Goal: Transaction & Acquisition: Purchase product/service

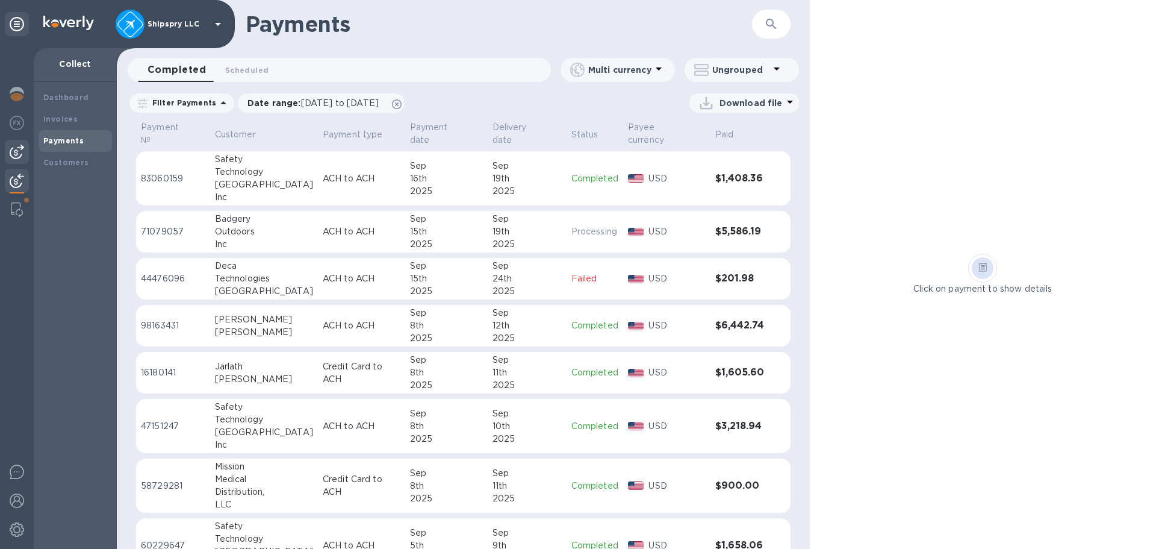
click at [15, 150] on img at bounding box center [17, 152] width 14 height 14
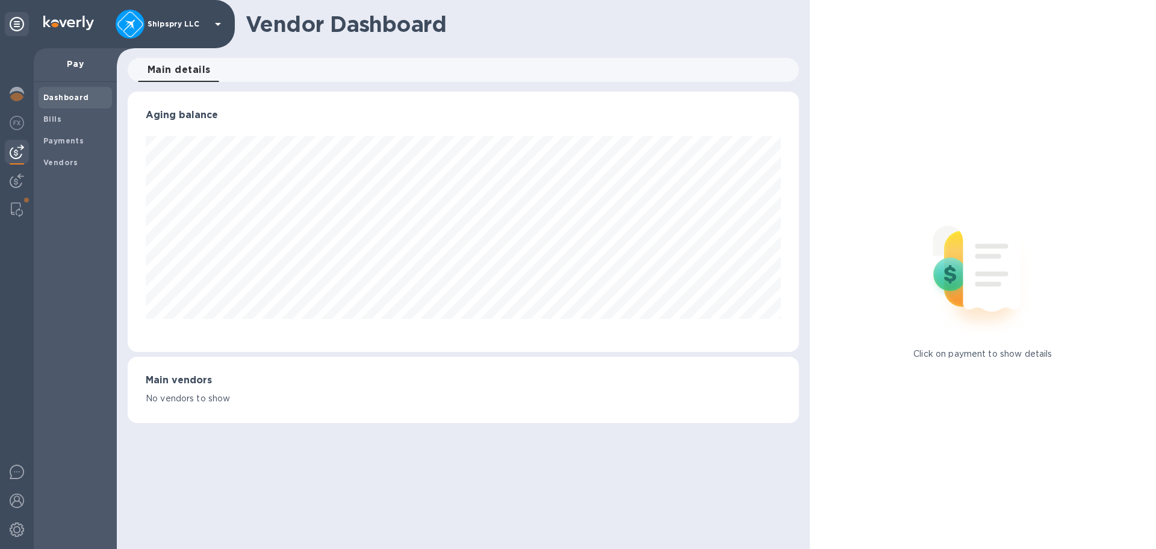
scroll to position [601839, 601432]
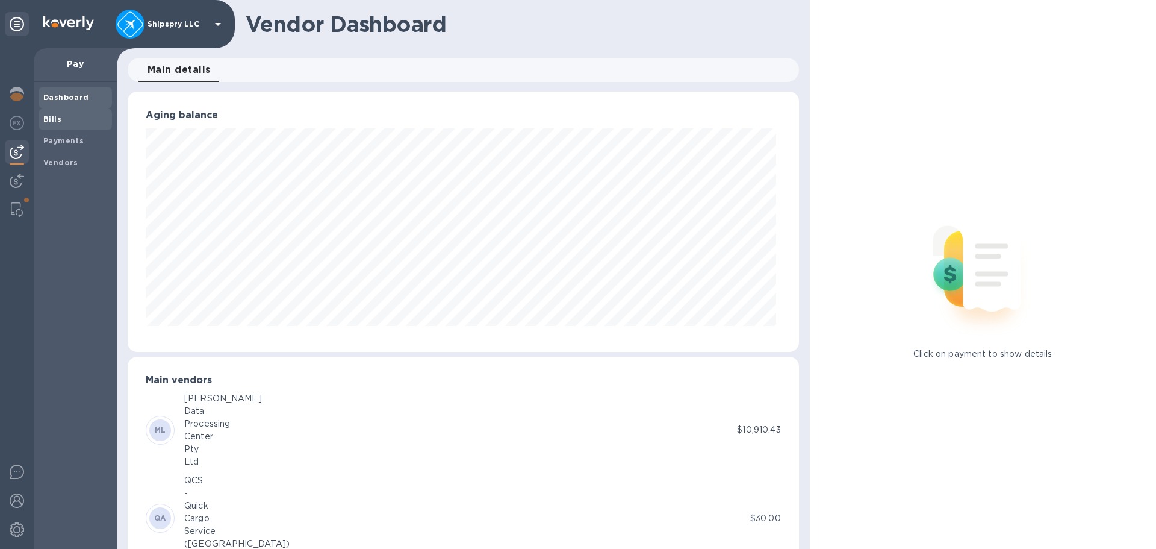
click at [51, 117] on b "Bills" at bounding box center [52, 118] width 18 height 9
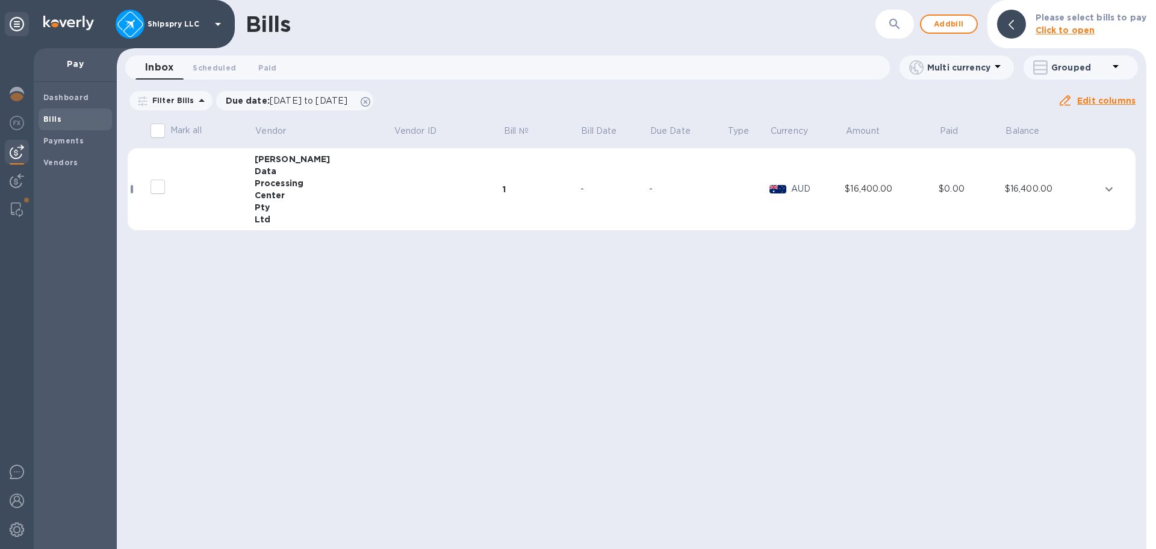
click at [649, 175] on td "-" at bounding box center [688, 189] width 78 height 82
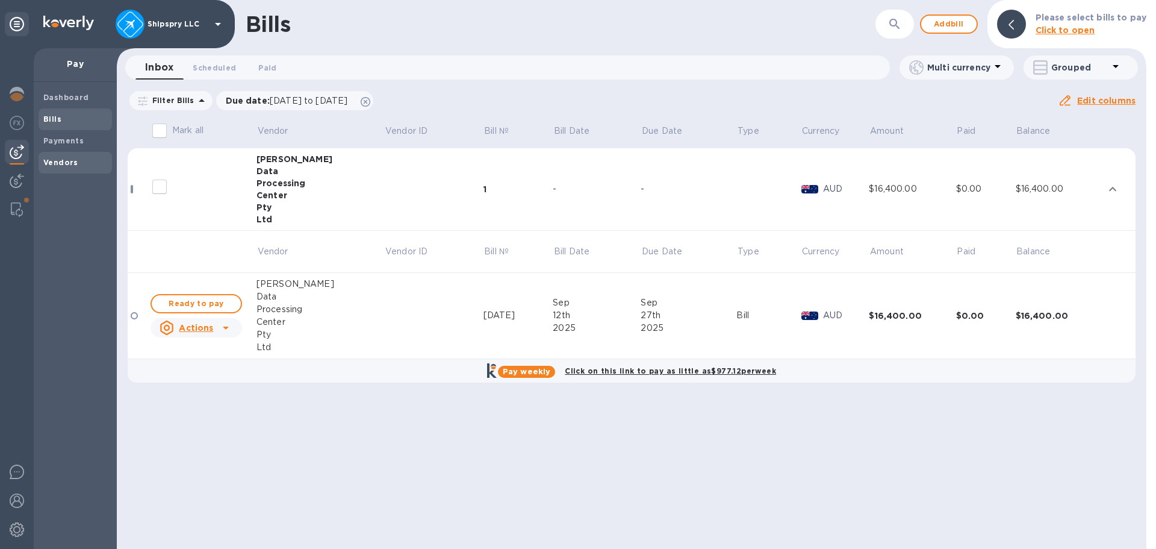
click at [55, 152] on div "Vendors" at bounding box center [75, 163] width 73 height 22
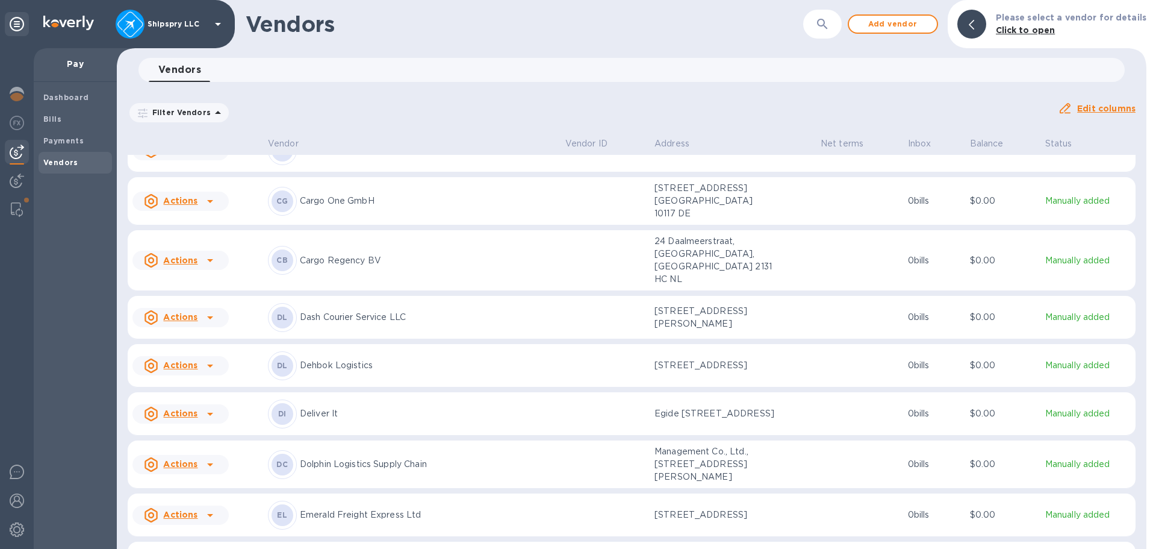
scroll to position [1160, 0]
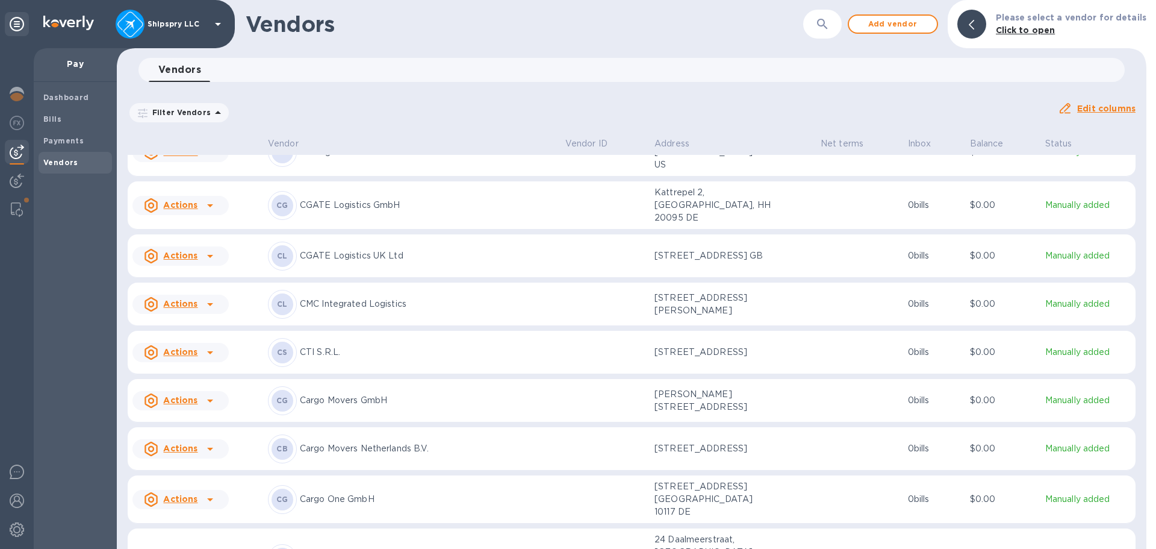
click at [445, 262] on p "CGATE Logistics UK Ltd" at bounding box center [428, 255] width 256 height 13
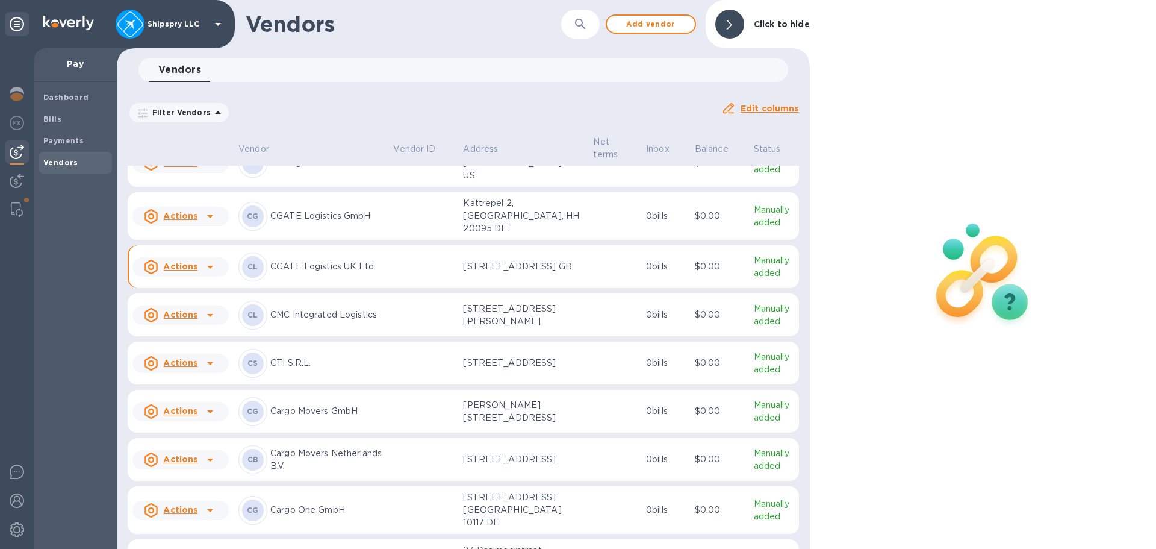
scroll to position [1068, 0]
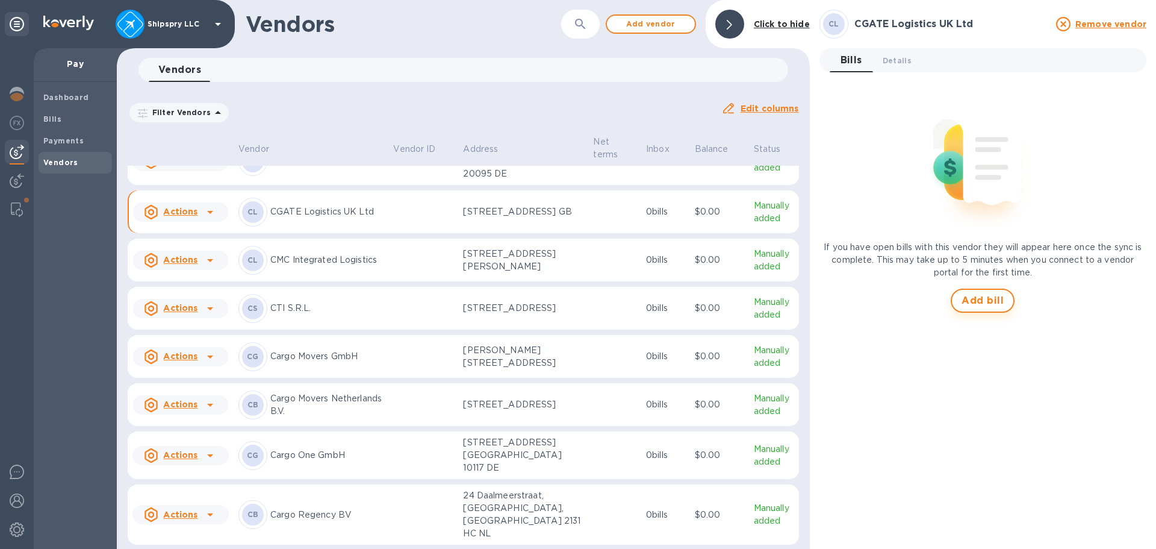
click at [974, 311] on button "Add bill" at bounding box center [983, 300] width 64 height 24
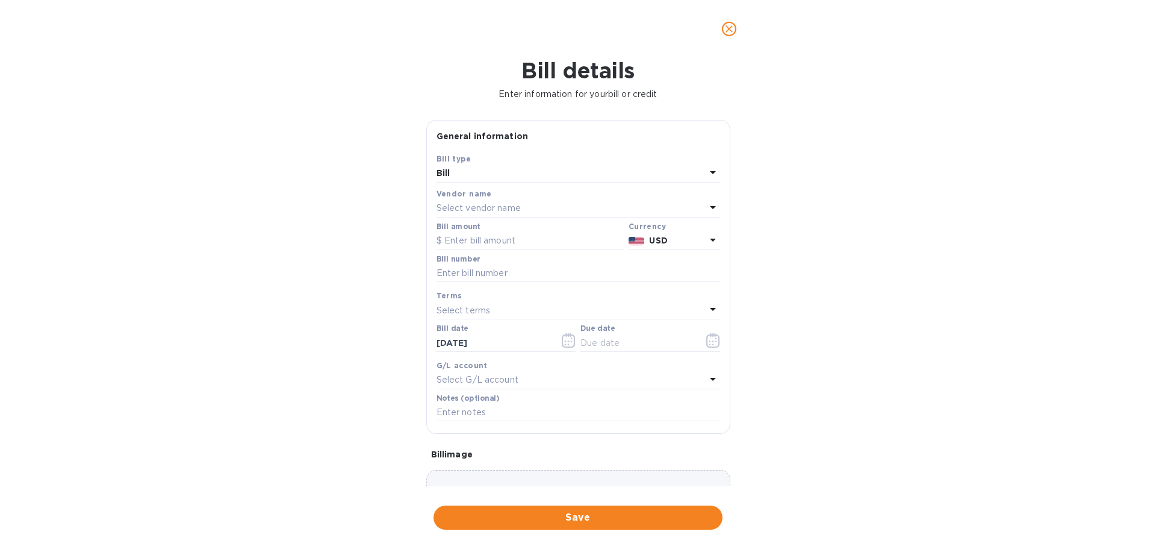
type input "[DATE]"
click at [476, 239] on input "text" at bounding box center [530, 241] width 187 height 18
type input "287.50"
type input "30005312"
click at [564, 343] on icon "button" at bounding box center [569, 340] width 14 height 14
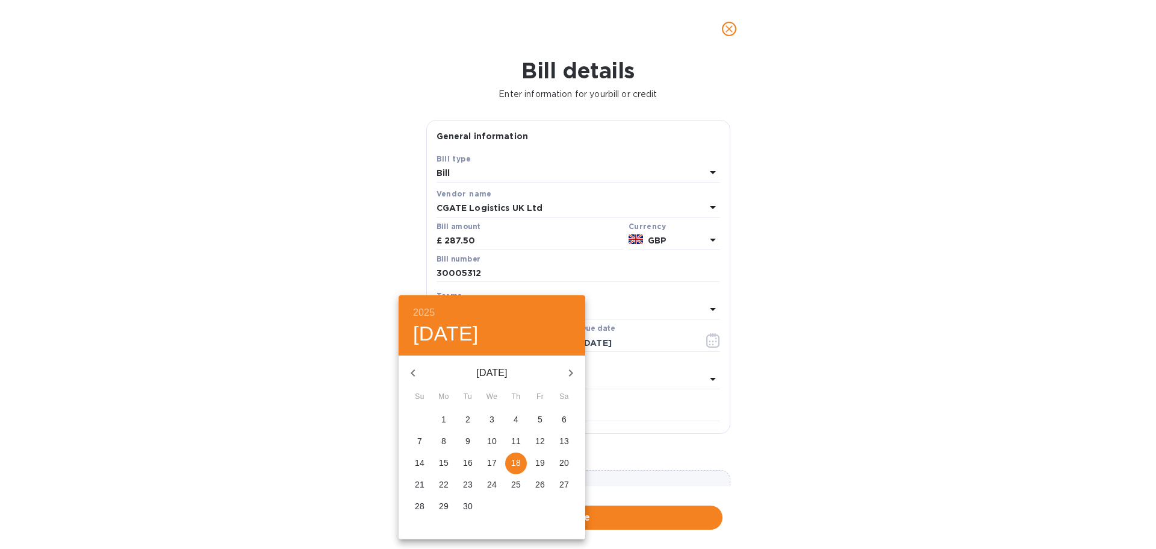
click at [542, 437] on p "12" at bounding box center [540, 441] width 10 height 12
type input "[DATE]"
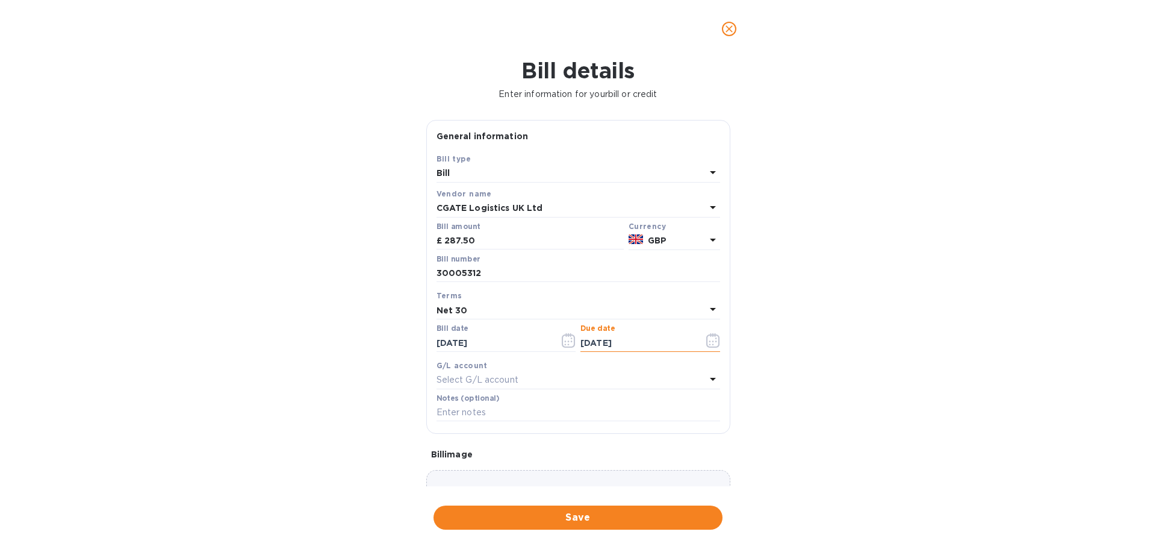
click at [496, 311] on div "Net 30" at bounding box center [571, 310] width 269 height 17
click at [495, 382] on p "Net 30" at bounding box center [573, 379] width 255 height 13
type input "[DATE]"
click at [496, 378] on p "Select G/L account" at bounding box center [478, 379] width 82 height 13
click at [502, 447] on p "Accounts Payable" at bounding box center [573, 448] width 255 height 13
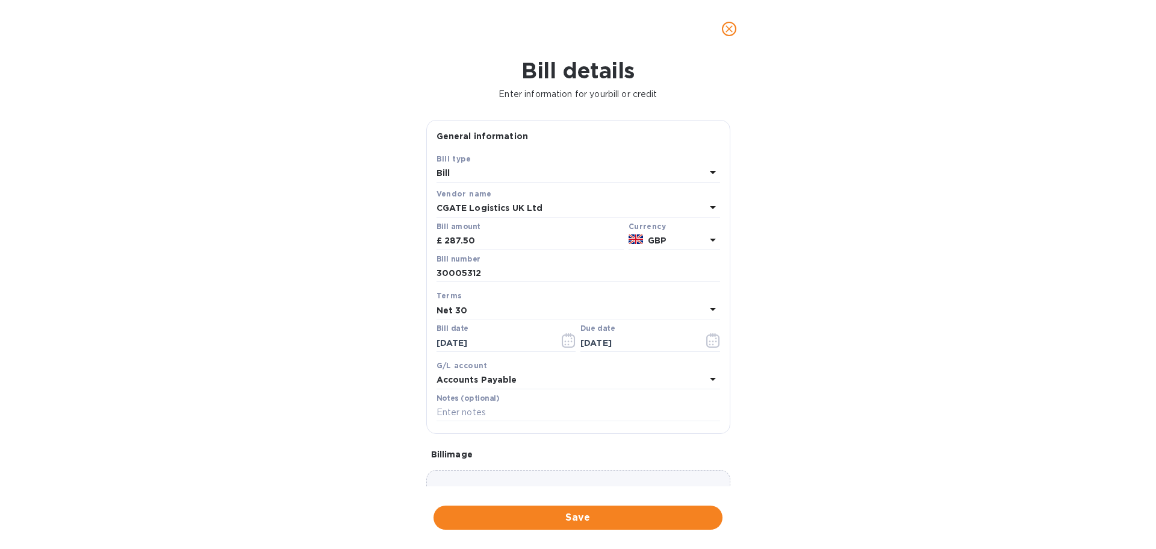
click at [470, 400] on label "Notes (optional)" at bounding box center [468, 397] width 63 height 7
click at [457, 412] on input "text" at bounding box center [579, 412] width 284 height 18
click at [503, 415] on input "Shipment #" at bounding box center [579, 412] width 284 height 18
type input "Shipment # 39632"
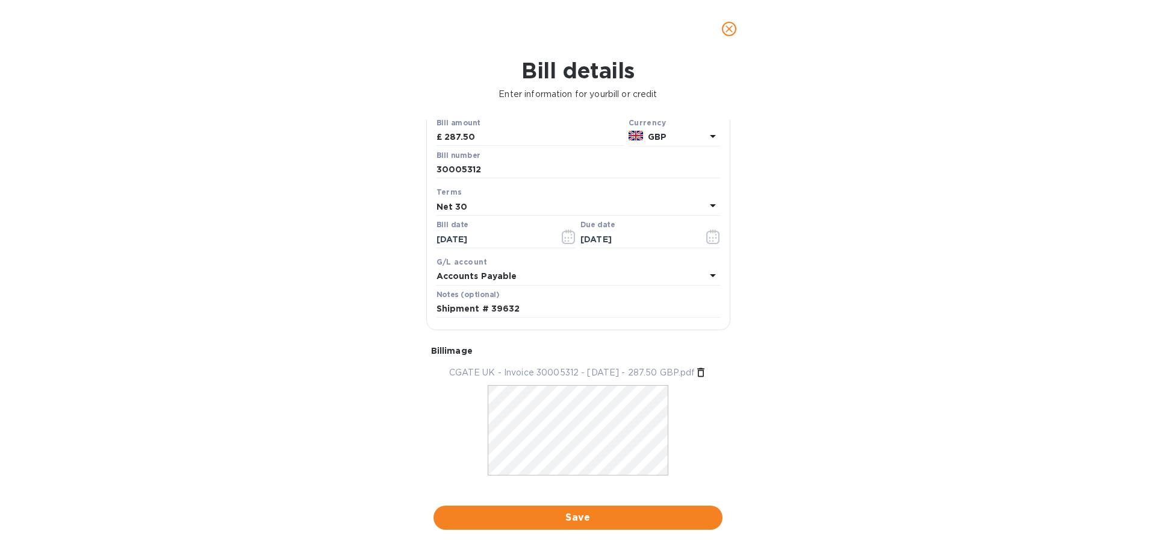
scroll to position [122, 0]
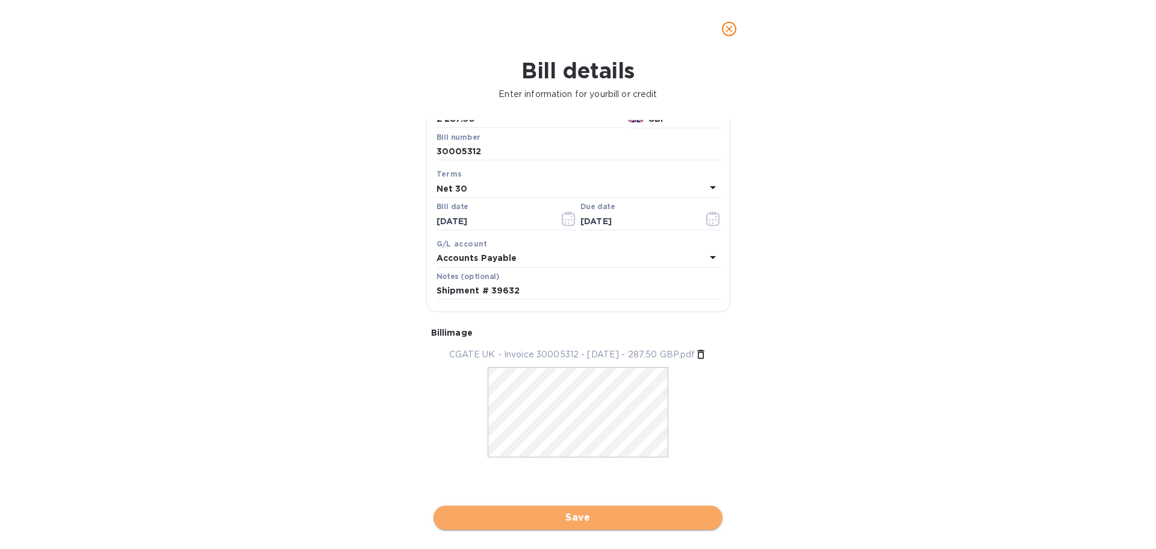
click at [569, 518] on span "Save" at bounding box center [578, 517] width 270 height 14
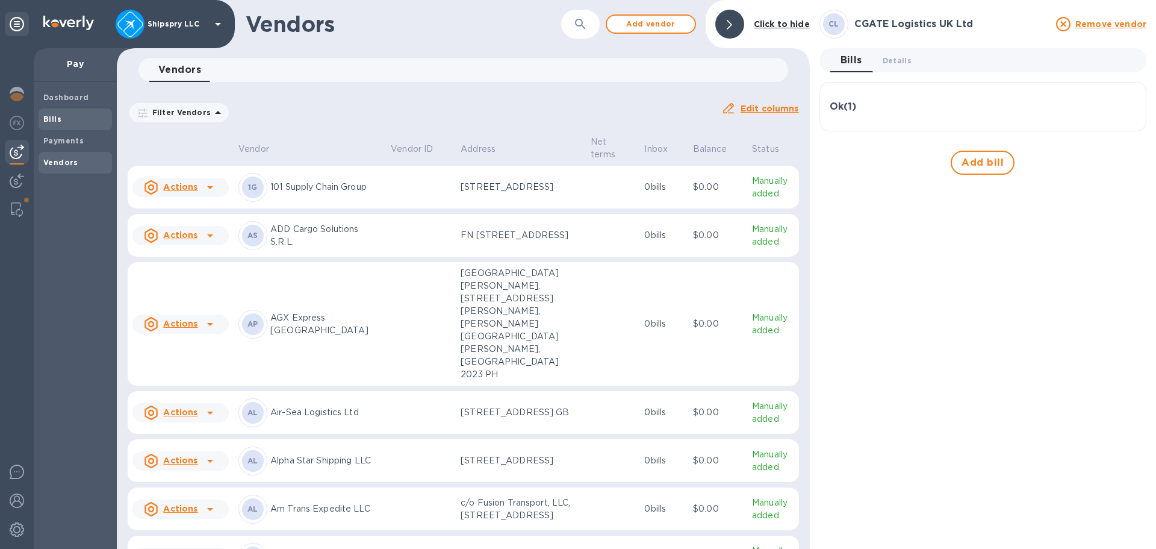
click at [77, 119] on span "Bills" at bounding box center [75, 119] width 64 height 12
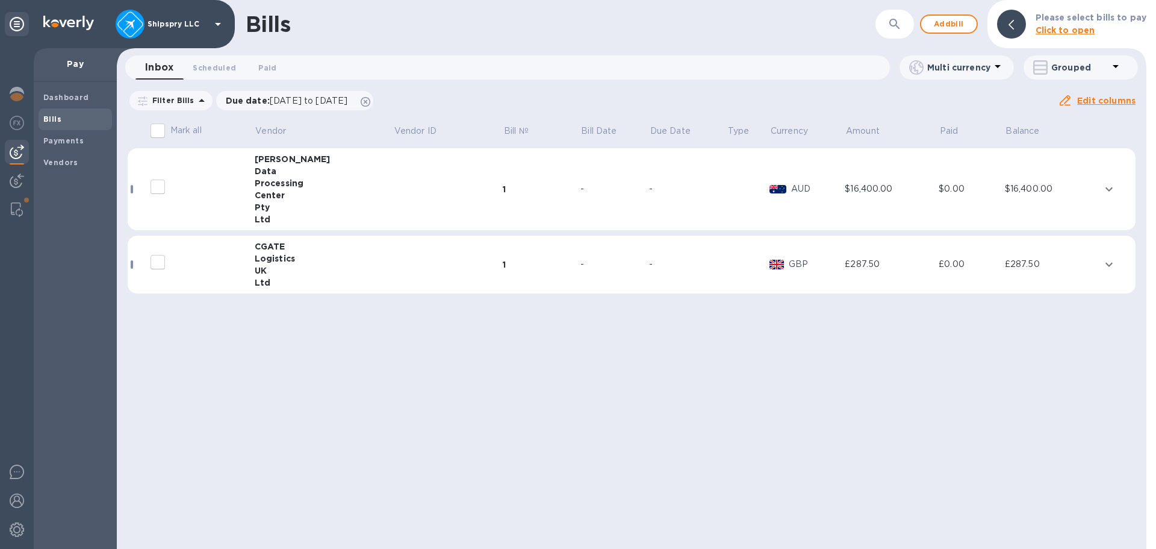
click at [606, 249] on td "-" at bounding box center [614, 264] width 69 height 58
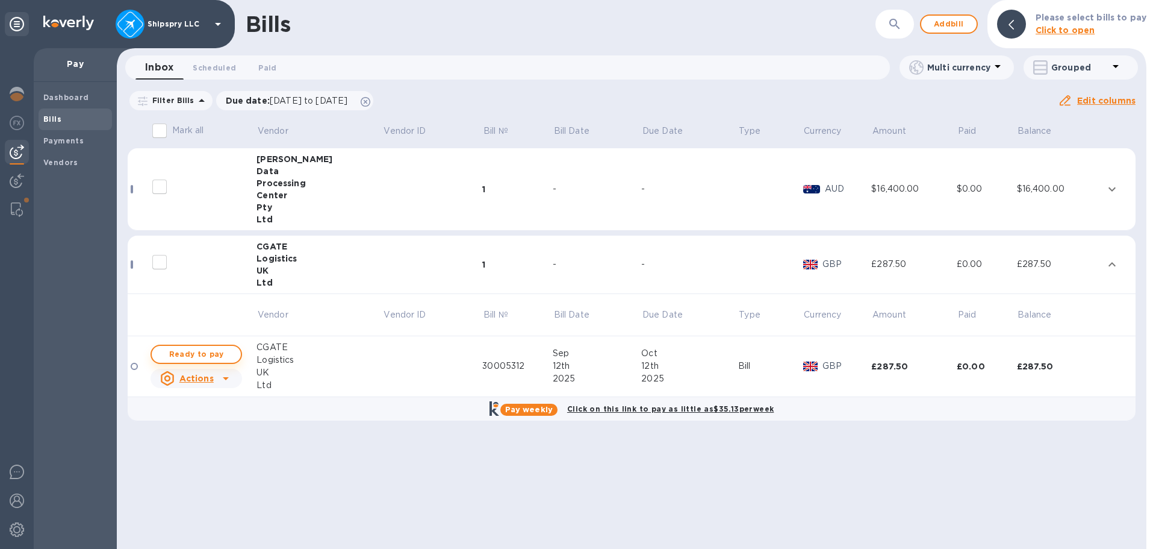
click at [198, 353] on span "Ready to pay" at bounding box center [196, 354] width 70 height 14
checkbox input "true"
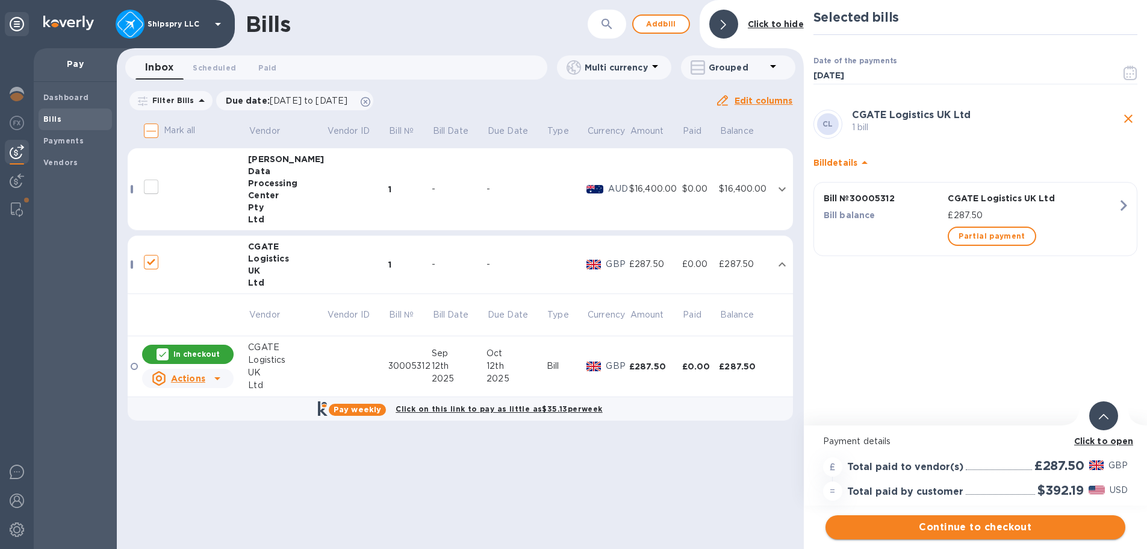
click at [995, 518] on button "Continue to checkout" at bounding box center [975, 527] width 300 height 24
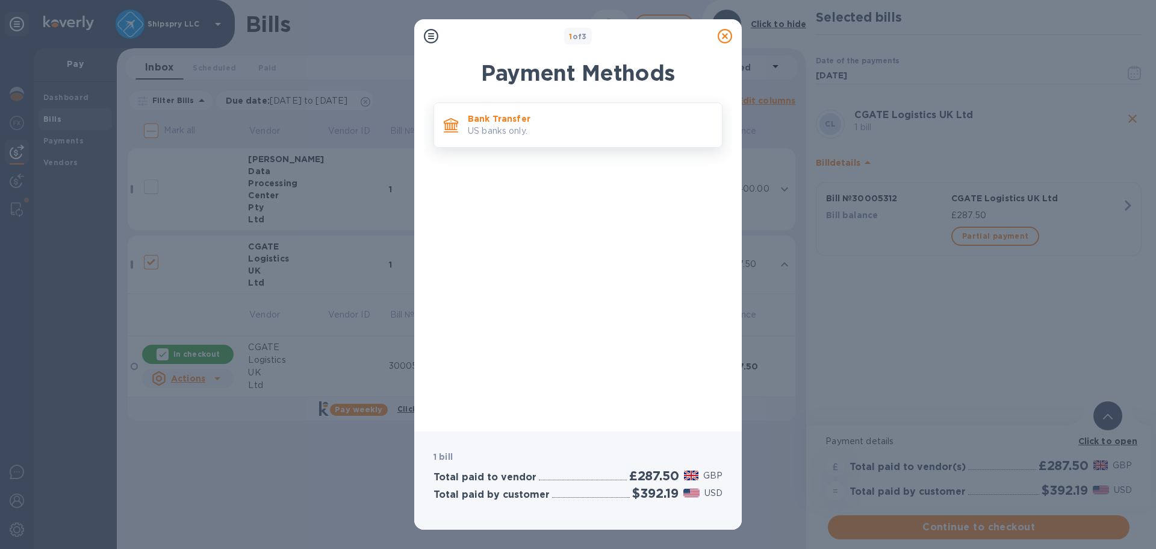
click at [494, 123] on div "Bank Transfer US banks only." at bounding box center [590, 125] width 254 height 34
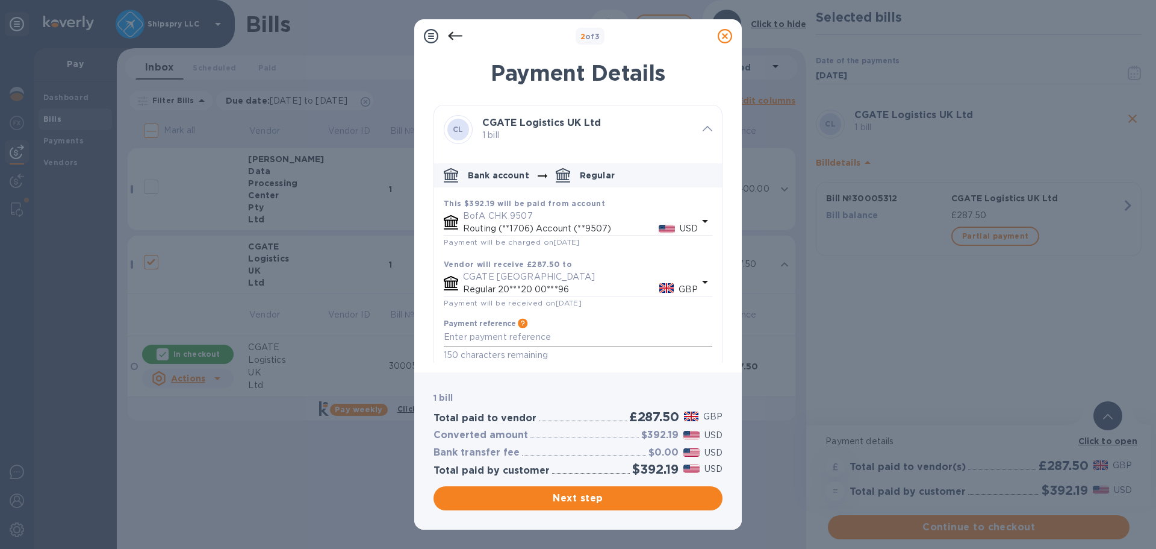
click at [478, 341] on textarea "default-method" at bounding box center [578, 337] width 269 height 10
paste textarea "30005312"
type textarea "Inv 30005312"
click at [575, 489] on button "Next step" at bounding box center [578, 498] width 289 height 24
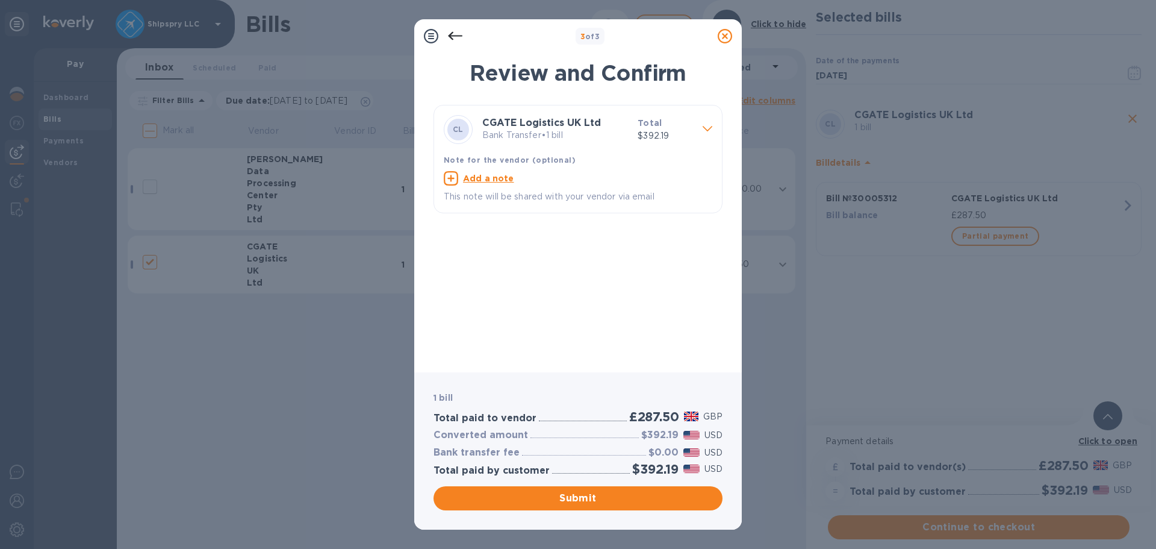
click at [498, 179] on u "Add a note" at bounding box center [488, 178] width 51 height 10
click at [499, 179] on textarea at bounding box center [568, 180] width 249 height 10
paste textarea "3"
type textarea "Inv 30005312"
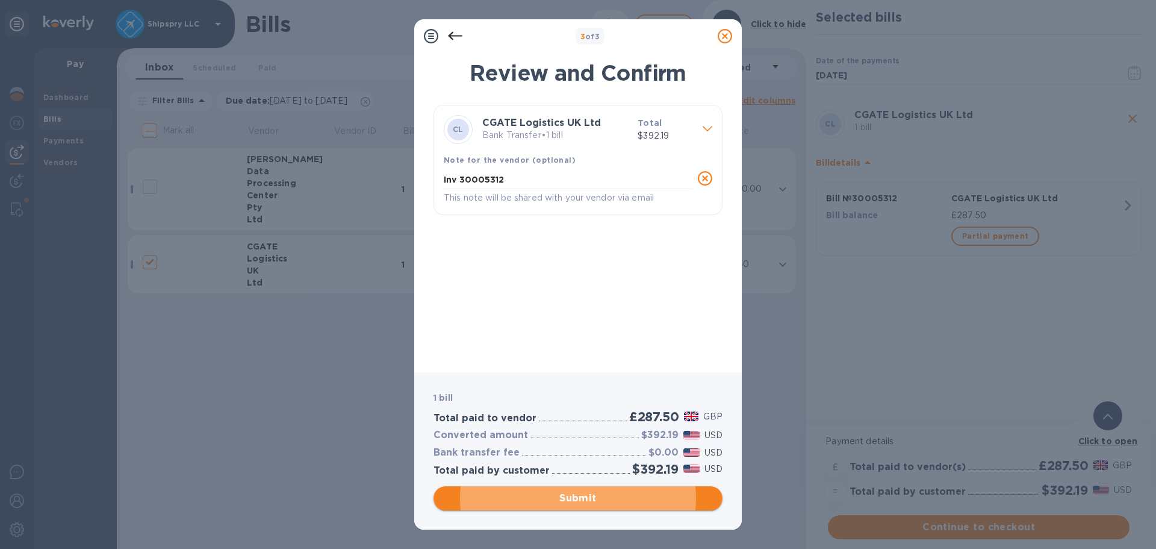
click at [579, 491] on button "Submit" at bounding box center [578, 498] width 289 height 24
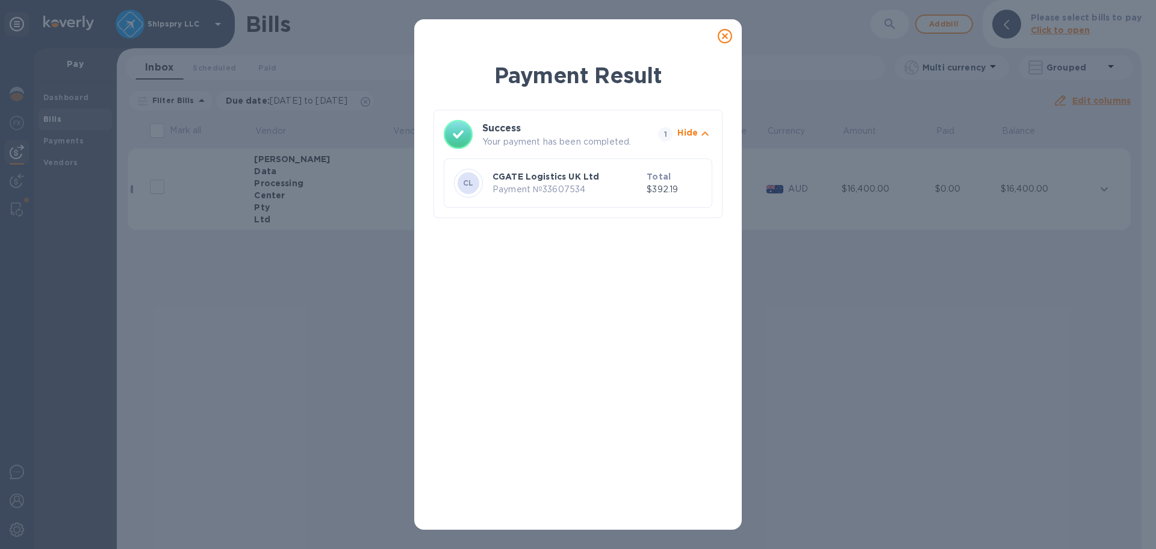
click at [555, 170] on p "CGATE Logistics UK Ltd" at bounding box center [567, 176] width 149 height 12
click at [599, 194] on p "Payment № 33607534" at bounding box center [567, 189] width 149 height 13
click at [506, 136] on p "Your payment has been completed." at bounding box center [567, 141] width 171 height 13
click at [730, 36] on icon at bounding box center [725, 36] width 14 height 14
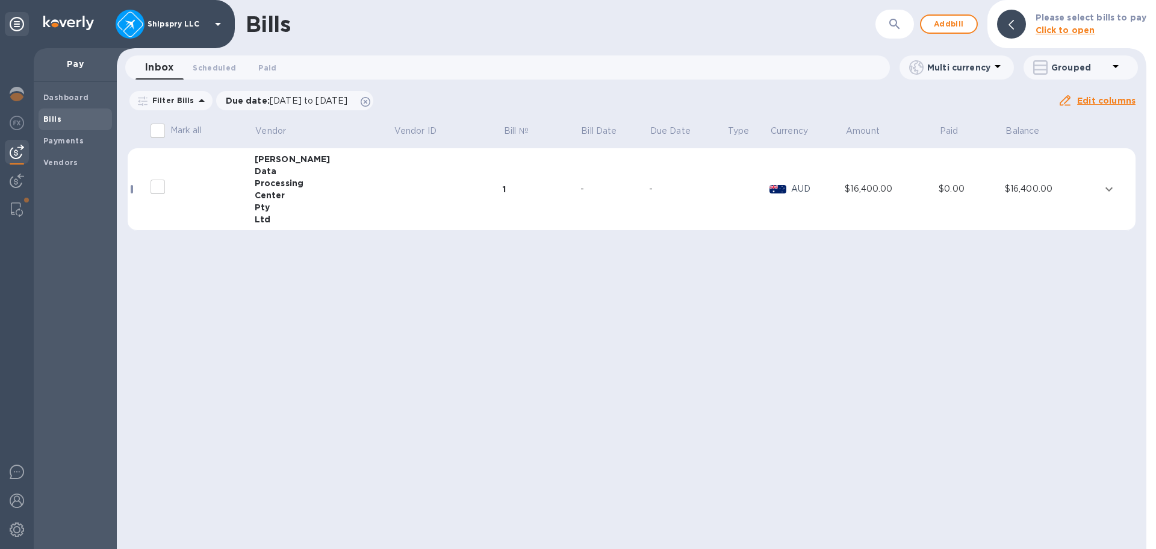
click at [496, 309] on div "Bills ​ Add bill Please select bills to pay Click to open Inbox 0 Scheduled 0 P…" at bounding box center [632, 274] width 1030 height 549
click at [56, 161] on b "Vendors" at bounding box center [60, 162] width 35 height 9
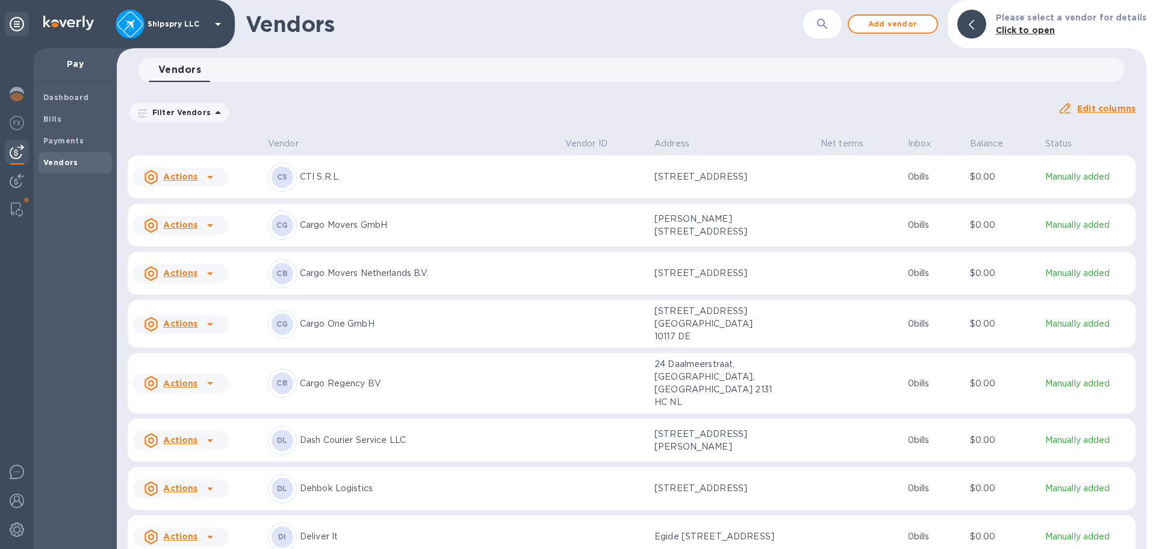
scroll to position [1358, 0]
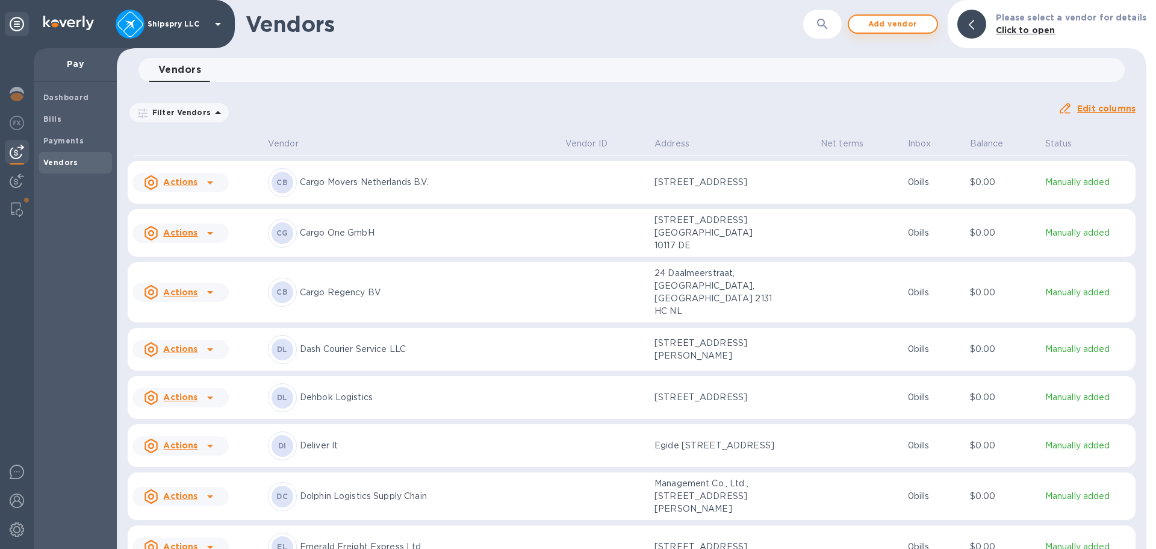
click at [904, 14] on button "Add vendor" at bounding box center [893, 23] width 90 height 19
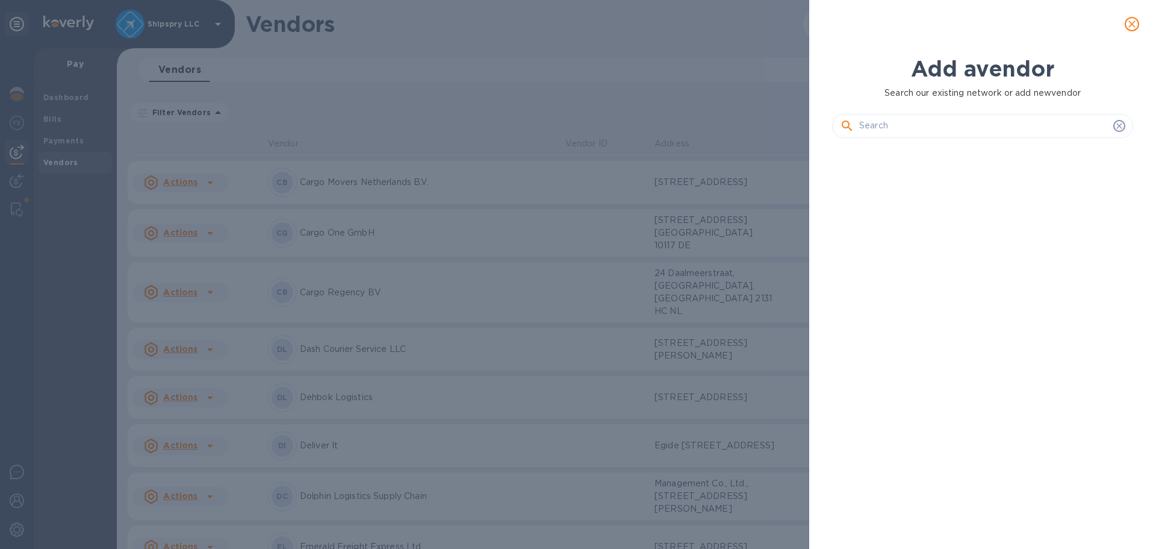
scroll to position [360, 306]
click at [901, 122] on input "text" at bounding box center [983, 126] width 249 height 18
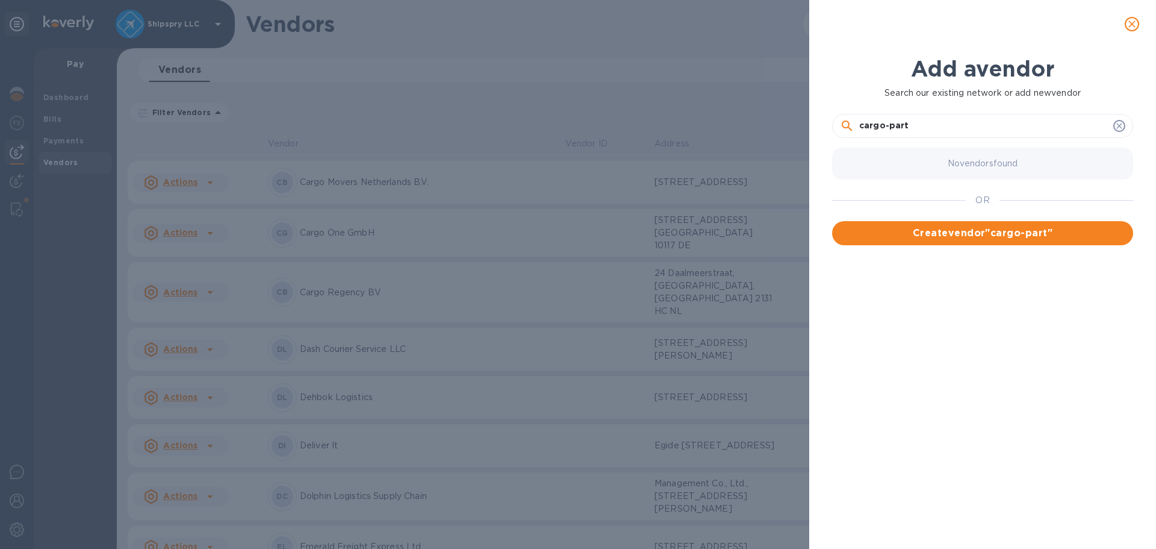
drag, startPoint x: 922, startPoint y: 122, endPoint x: 800, endPoint y: 114, distance: 122.4
click at [800, 114] on div "Add a vendor Search our existing network or add new vendor cargo-part No vendor…" at bounding box center [578, 274] width 1156 height 549
type input "Cargo-Partner"
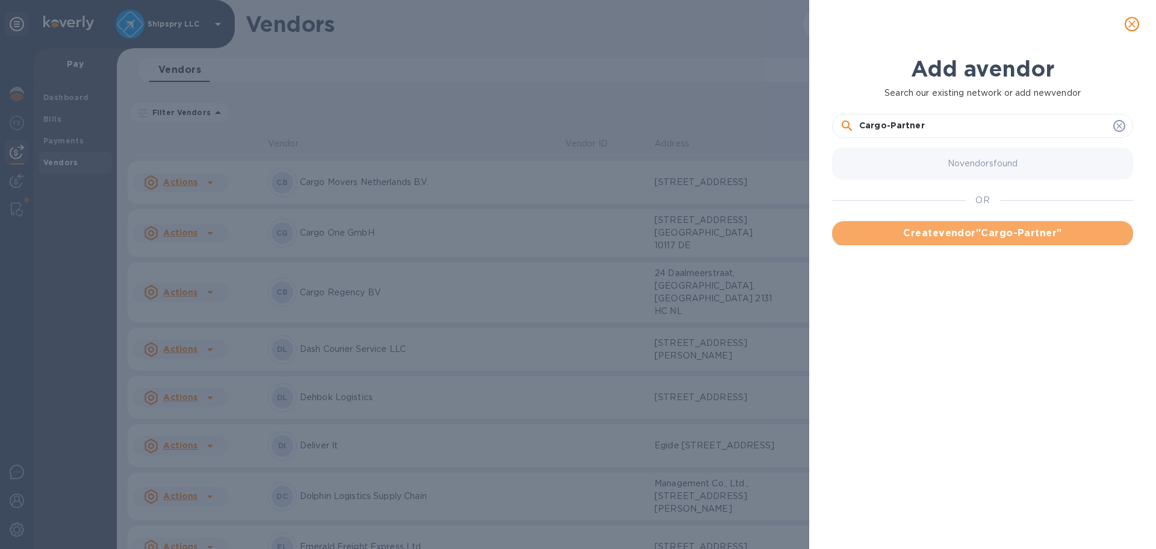
click at [954, 227] on span "Create vendor " Cargo-Partner "" at bounding box center [983, 233] width 282 height 14
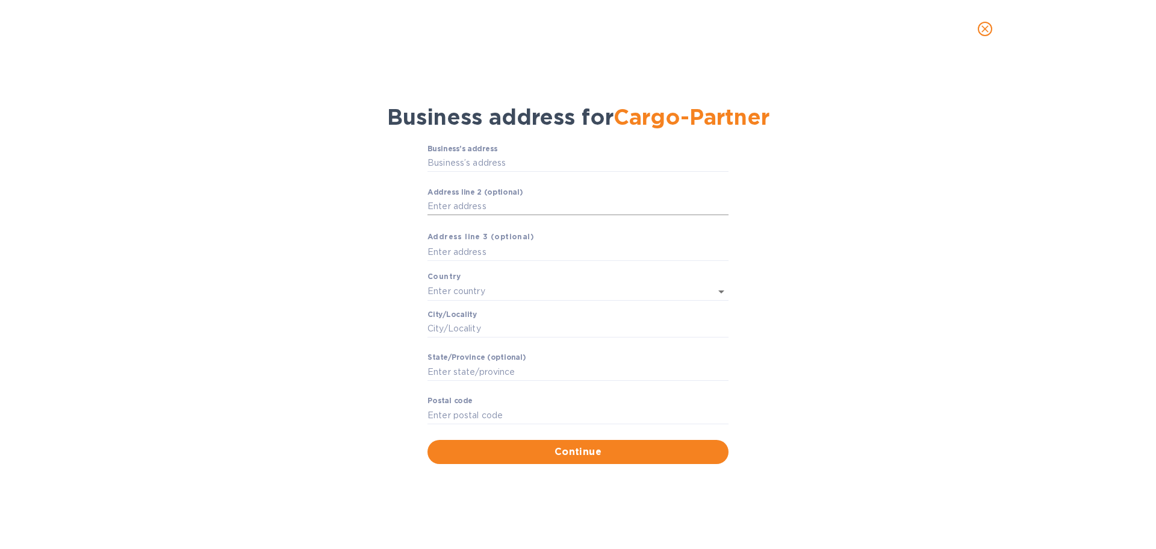
click at [455, 214] on input "Аddress line 2 (optional)" at bounding box center [577, 206] width 301 height 18
click at [496, 163] on input "Business’s аddress" at bounding box center [577, 163] width 301 height 18
type input "[STREET_ADDRESS]"
type input "24201 Fischamend"
type input "Fischamend"
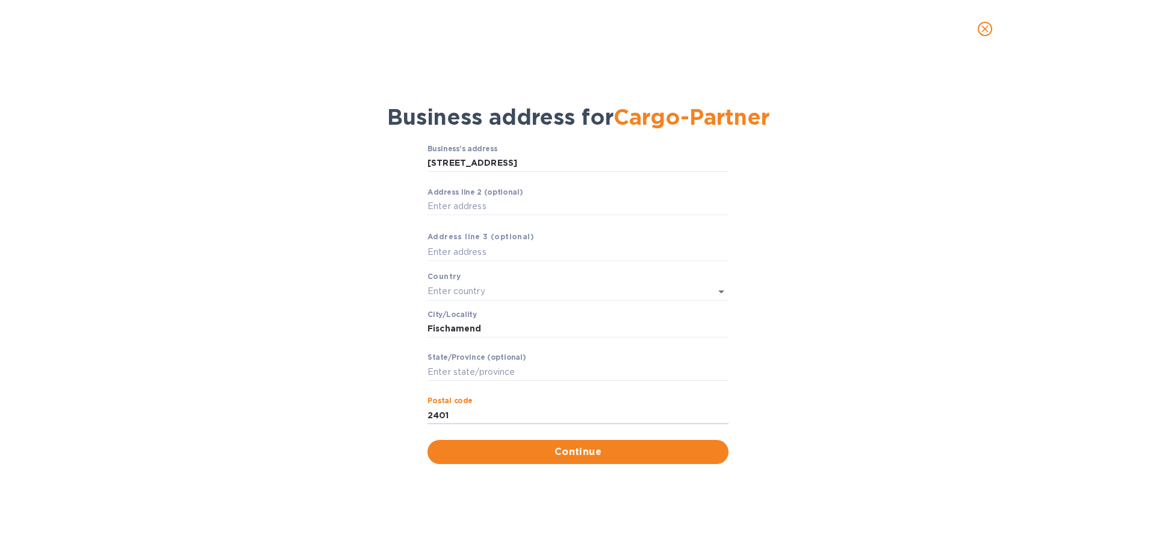
type input "2401"
click at [559, 446] on span "Continue" at bounding box center [578, 451] width 282 height 14
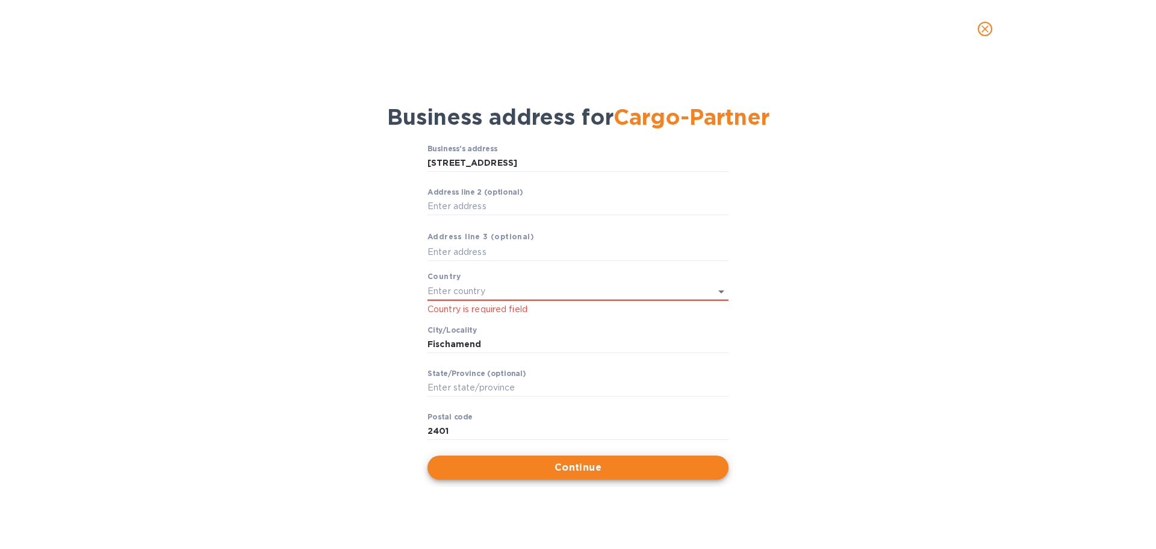
click at [443, 281] on b "Country" at bounding box center [444, 276] width 34 height 9
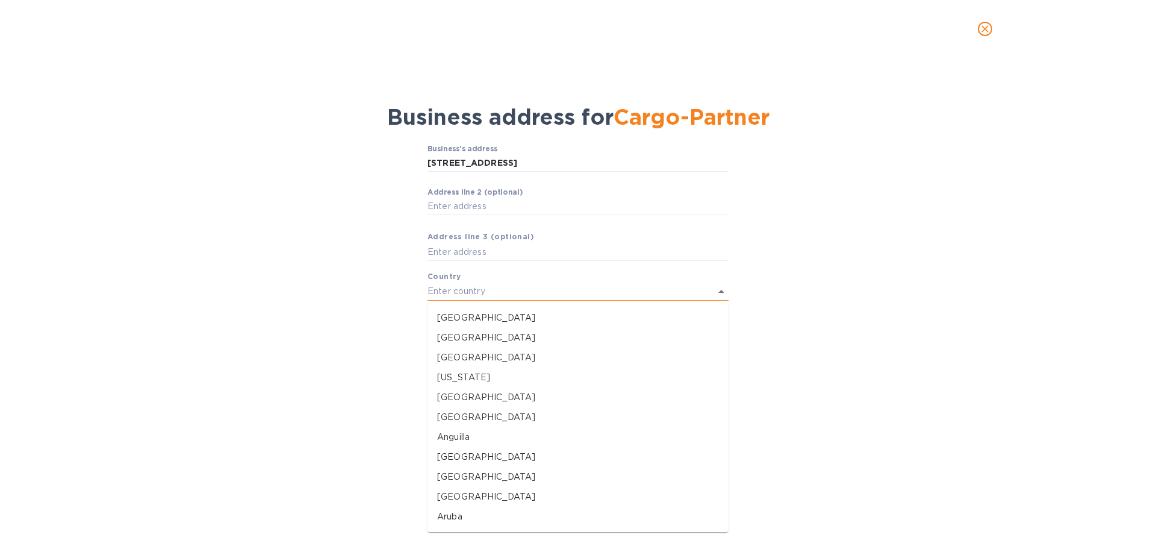
click at [442, 288] on input "text" at bounding box center [560, 290] width 267 height 17
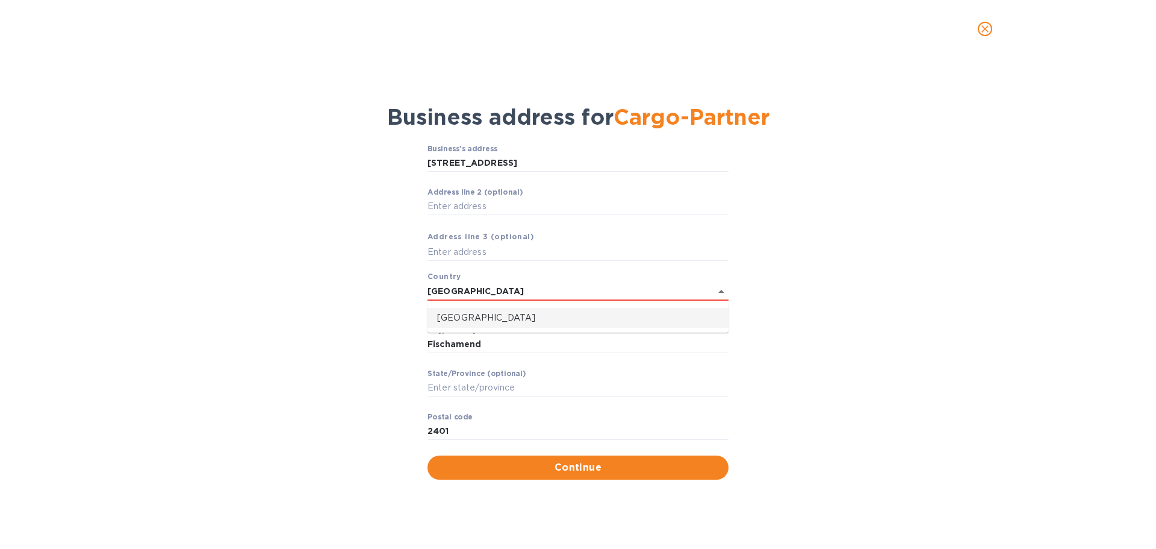
click at [453, 313] on p "[GEOGRAPHIC_DATA]" at bounding box center [578, 317] width 282 height 13
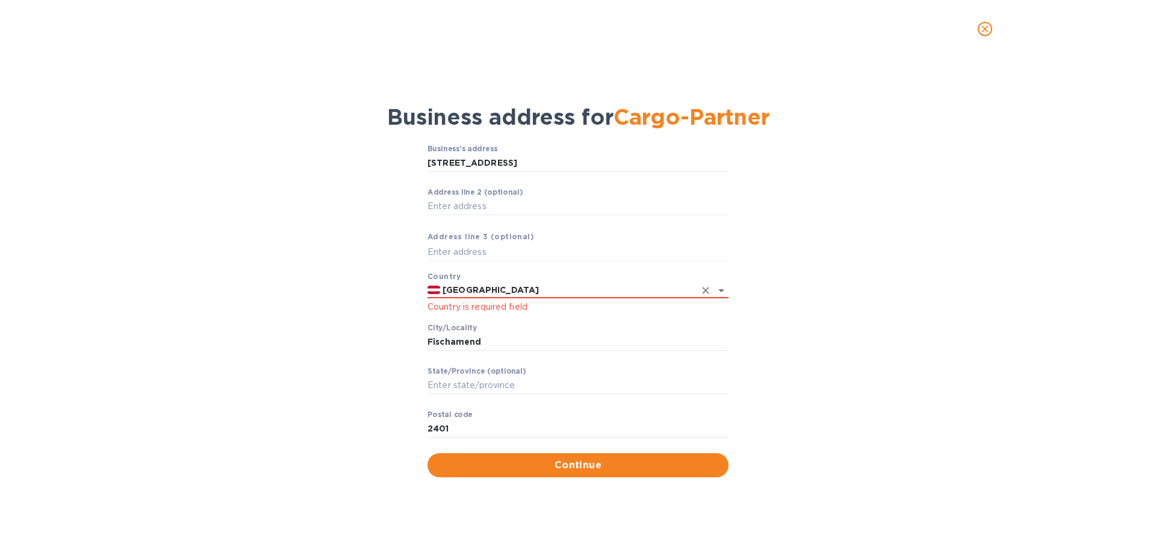
type input "[GEOGRAPHIC_DATA]"
click at [933, 499] on div "Business address for Cargo-Partner Business’s аddress [STREET_ADDRESS] line 2 (…" at bounding box center [578, 303] width 1156 height 491
click at [599, 488] on div "Business address for Cargo-Partner Business’s аddress [STREET_ADDRESS] line 2 (…" at bounding box center [578, 303] width 1156 height 491
click at [582, 462] on span "Continue" at bounding box center [578, 465] width 282 height 14
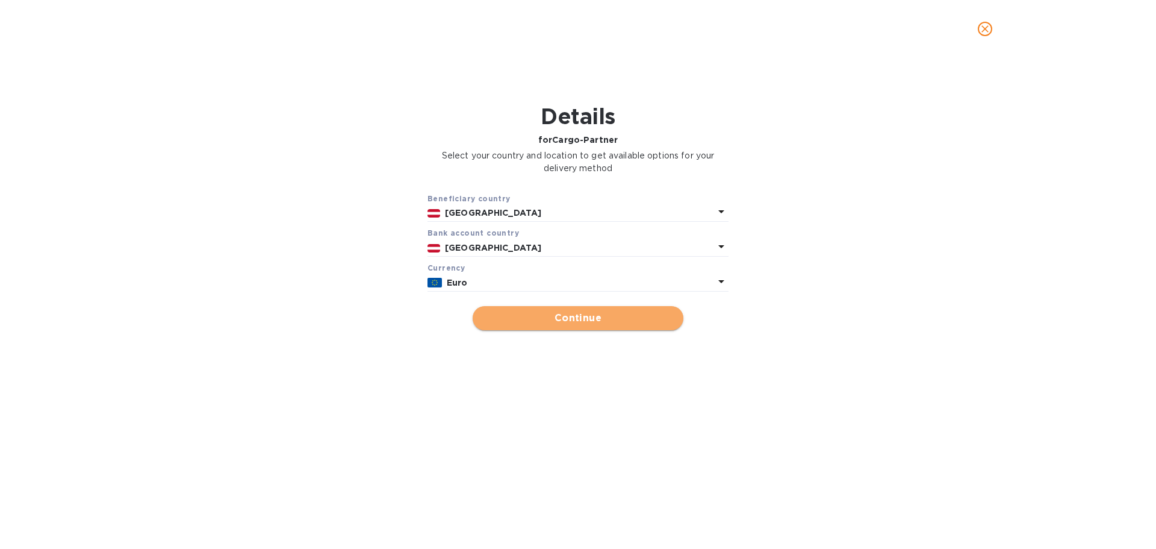
click at [578, 315] on span "Continue" at bounding box center [577, 318] width 191 height 14
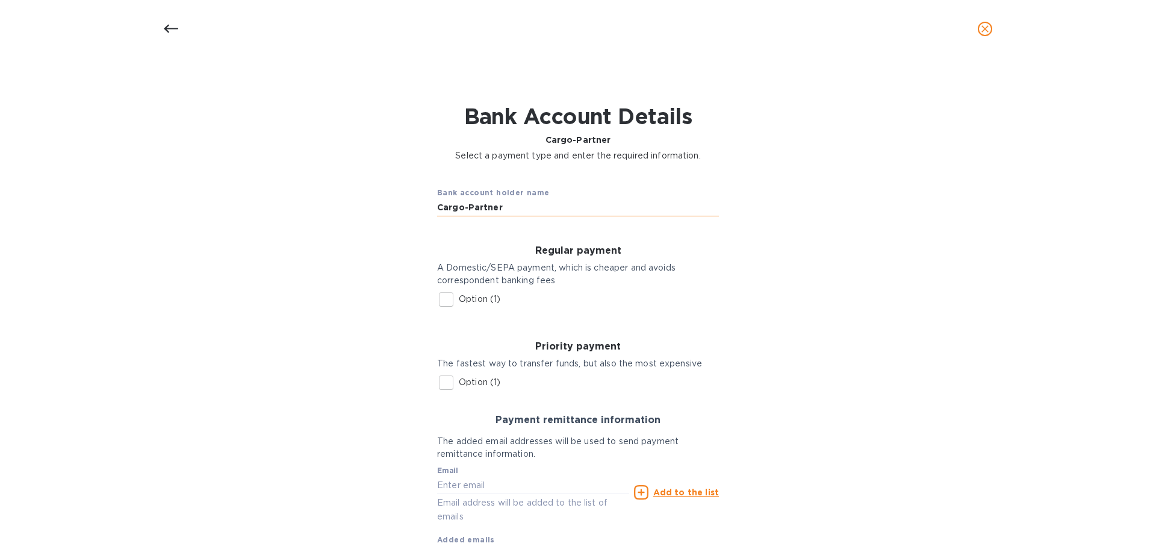
click at [521, 204] on input "Cargo-Partner" at bounding box center [578, 208] width 282 height 18
type input "Cargo-Partner GmbH"
click at [441, 296] on input "Option (1)" at bounding box center [446, 299] width 25 height 25
checkbox input "true"
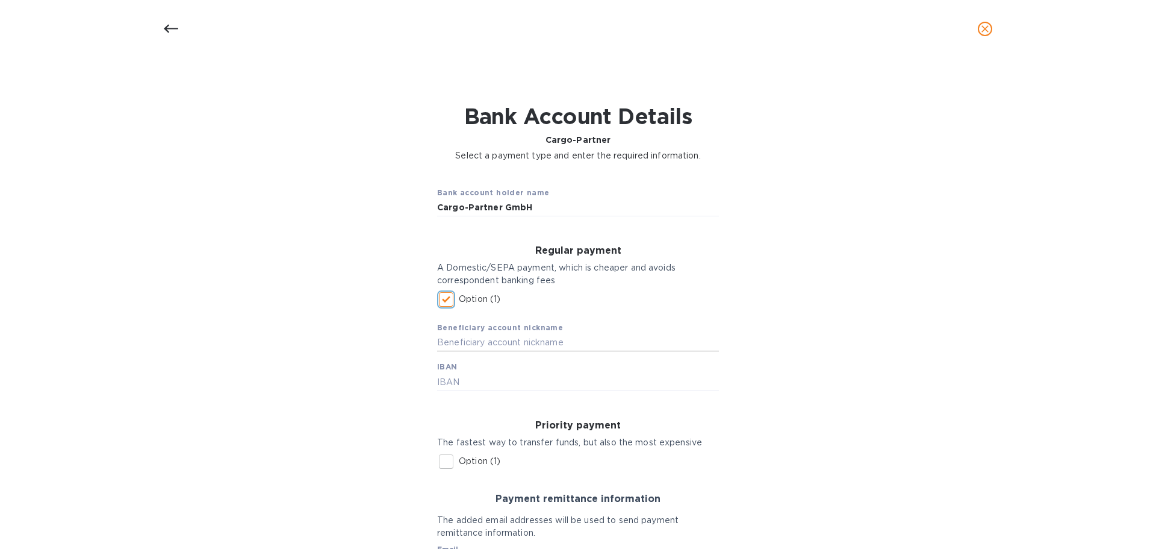
click at [486, 350] on input "text" at bounding box center [578, 343] width 282 height 18
type input "Cargo-Partner GmbH"
type input "AT1051810010137620100"
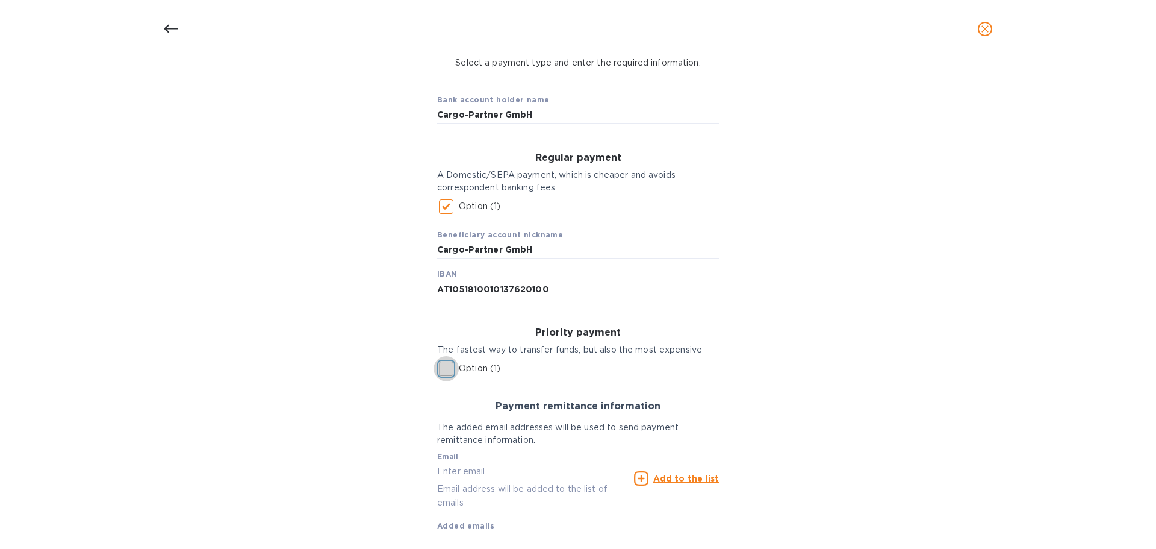
scroll to position [157, 0]
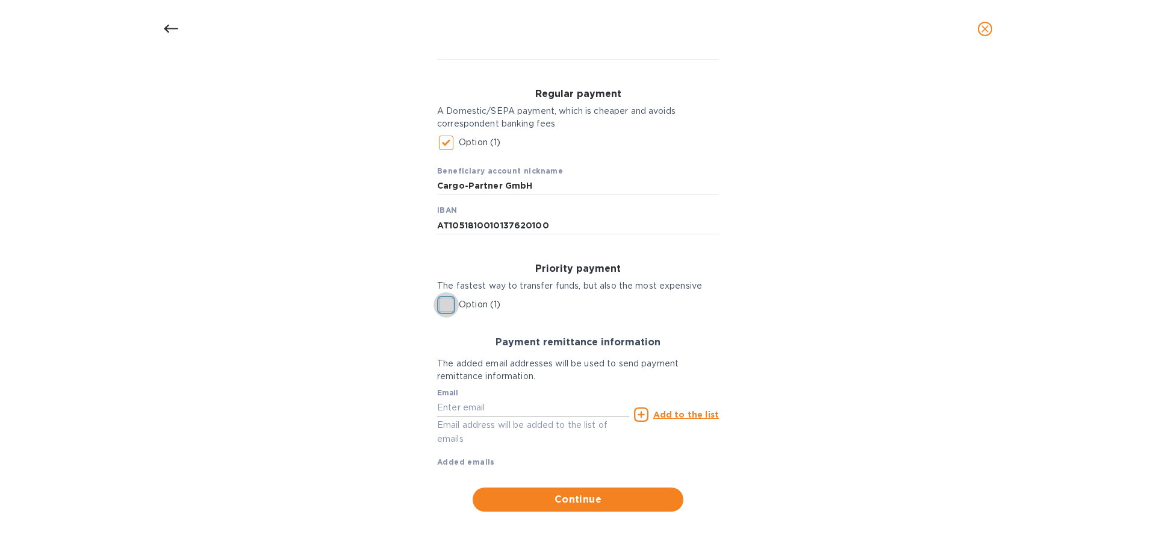
click at [483, 411] on input "text" at bounding box center [533, 407] width 192 height 18
click at [462, 411] on input "text" at bounding box center [533, 407] width 192 height 18
paste input "[PERSON_NAME][EMAIL_ADDRESS][PERSON_NAME][DOMAIN_NAME]"
type input "[PERSON_NAME][EMAIL_ADDRESS][PERSON_NAME][DOMAIN_NAME]"
click at [694, 415] on u "Add to the list" at bounding box center [686, 414] width 66 height 10
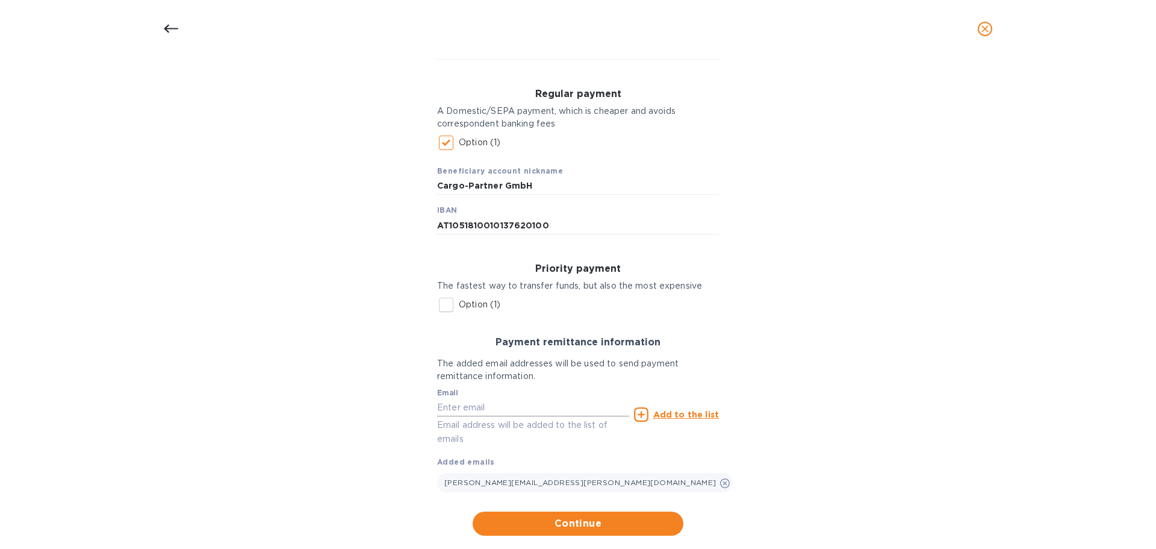
click at [492, 405] on input "text" at bounding box center [533, 407] width 192 height 18
paste input "[DOMAIN_NAME][EMAIL_ADDRESS][DOMAIN_NAME]"
type input "[DOMAIN_NAME][EMAIL_ADDRESS][DOMAIN_NAME]"
click at [683, 413] on u "Add to the list" at bounding box center [686, 414] width 66 height 10
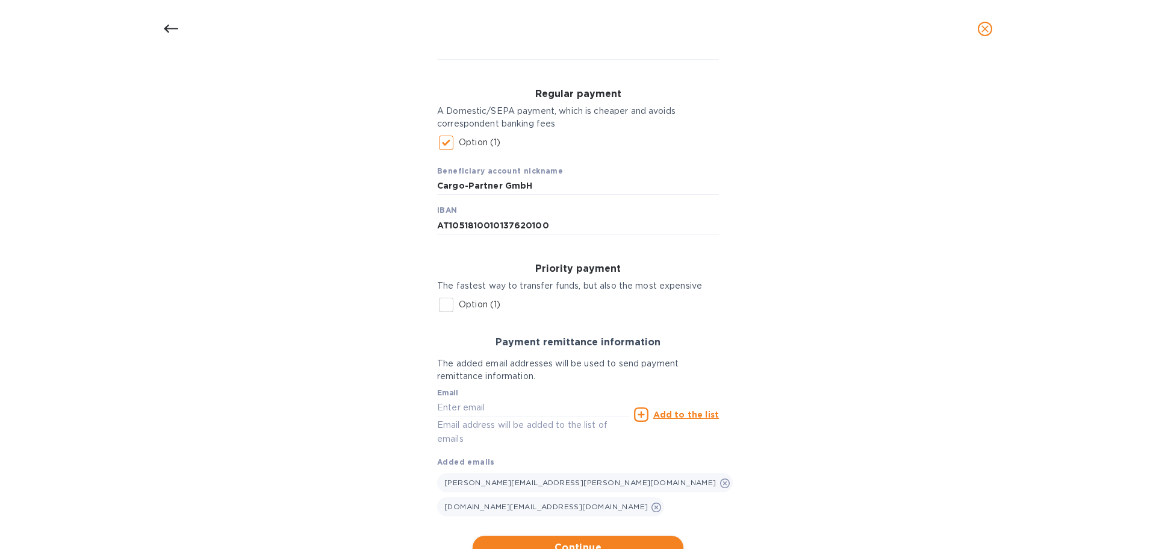
click at [636, 539] on button "Continue" at bounding box center [578, 547] width 211 height 24
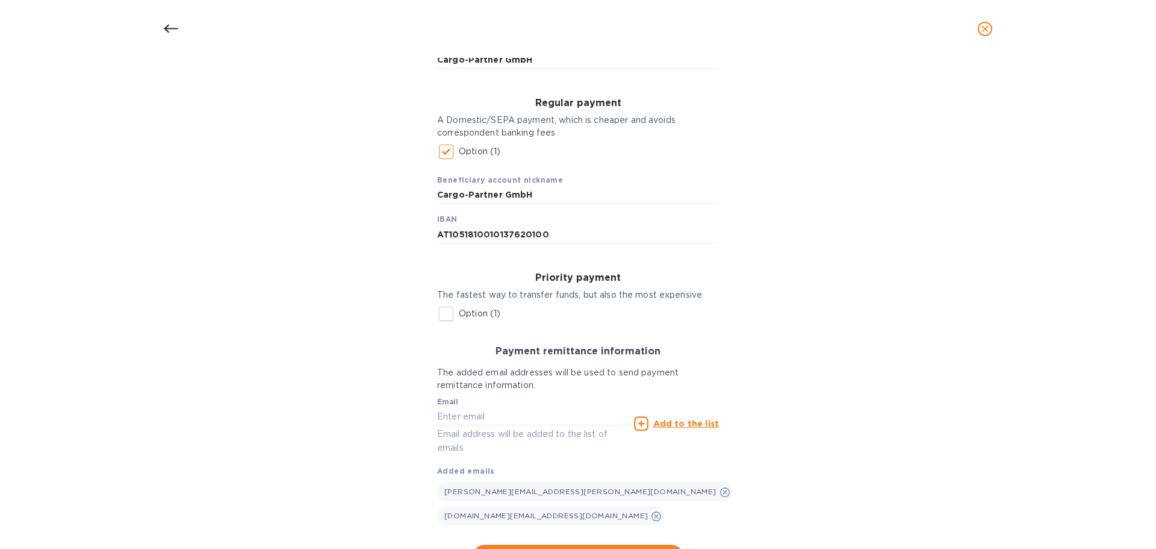
scroll to position [0, 0]
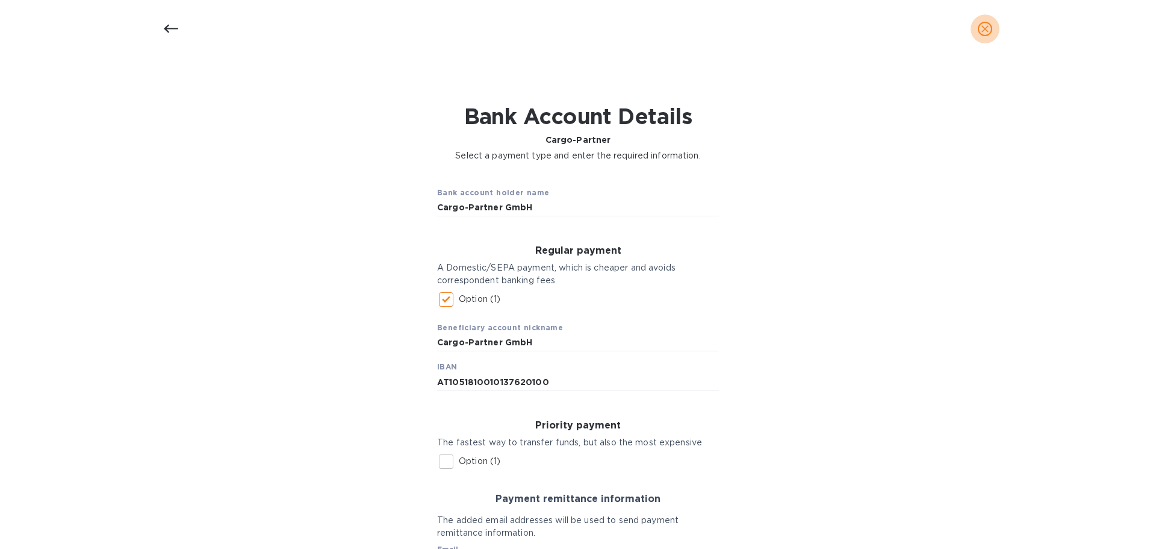
click at [985, 28] on icon "close" at bounding box center [984, 28] width 7 height 7
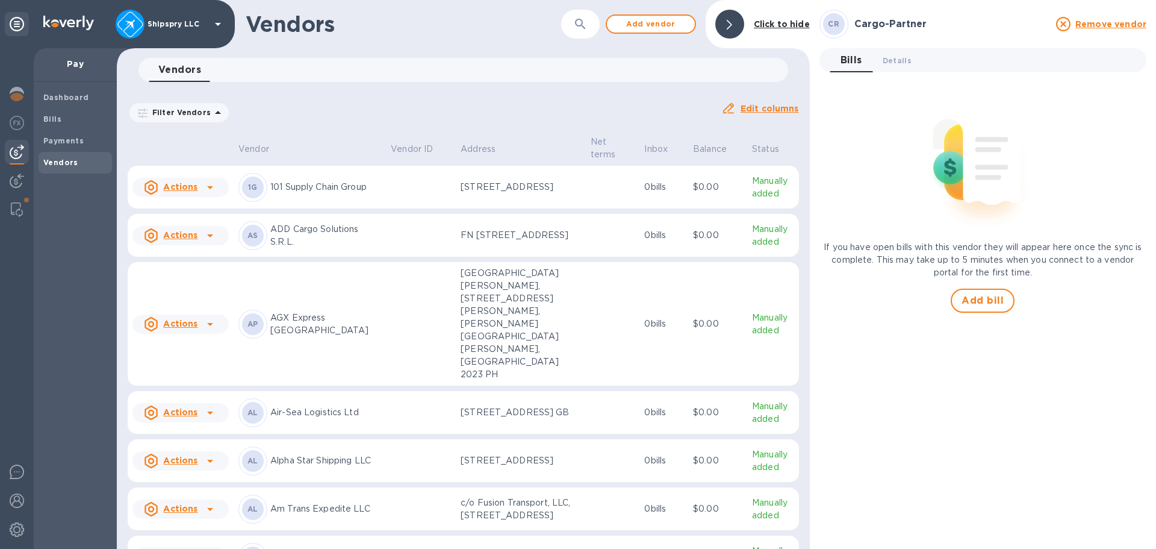
click at [553, 32] on h1 "Vendors" at bounding box center [403, 23] width 315 height 25
click at [587, 19] on icon "button" at bounding box center [580, 24] width 14 height 14
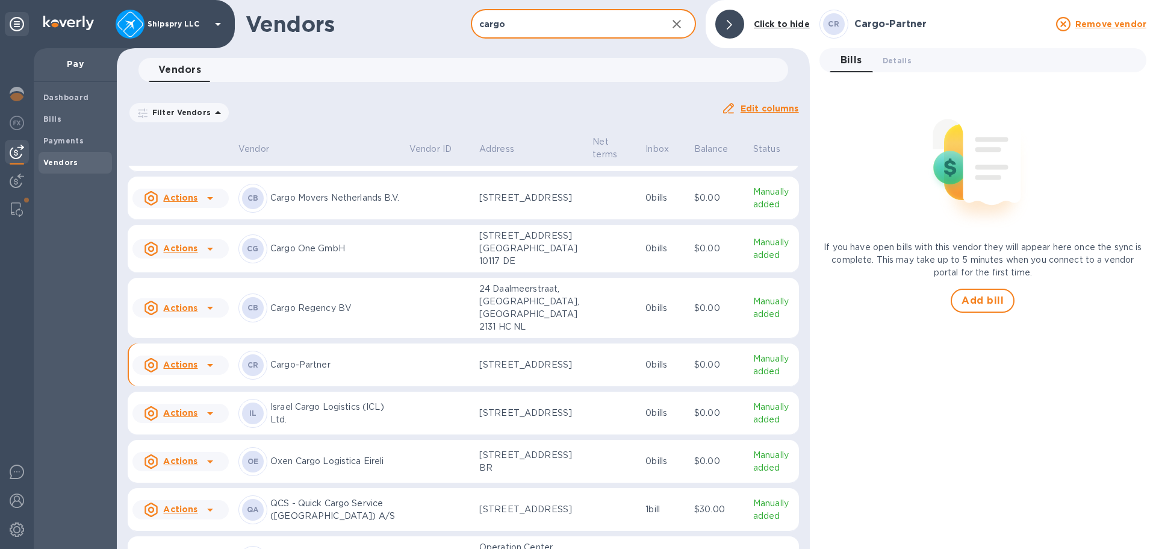
scroll to position [181, 0]
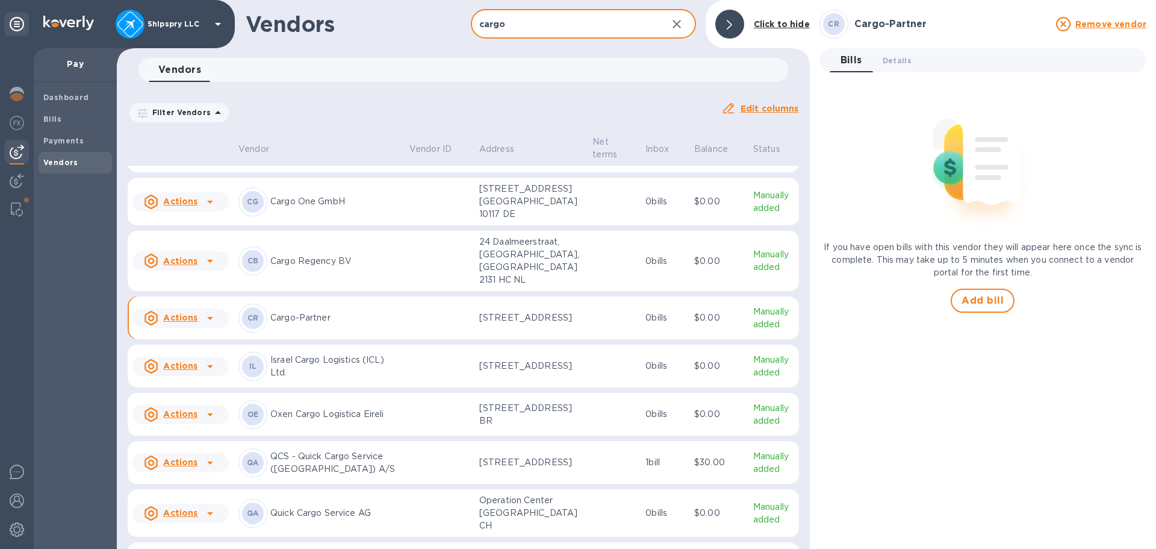
type input "cargo"
click at [210, 319] on icon at bounding box center [210, 318] width 6 height 3
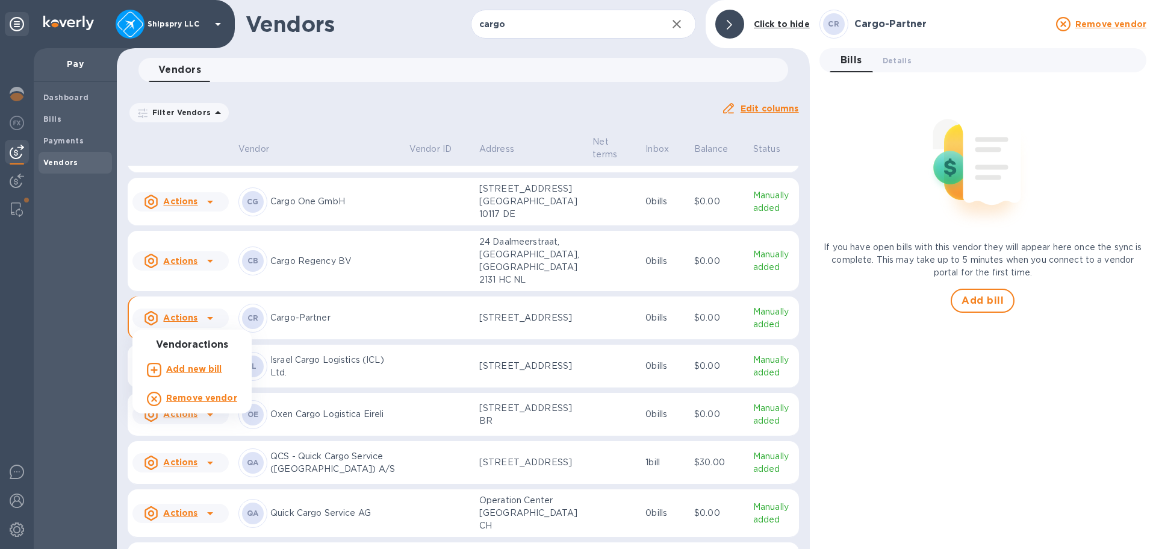
click at [208, 370] on b "Add new bill" at bounding box center [194, 369] width 56 height 10
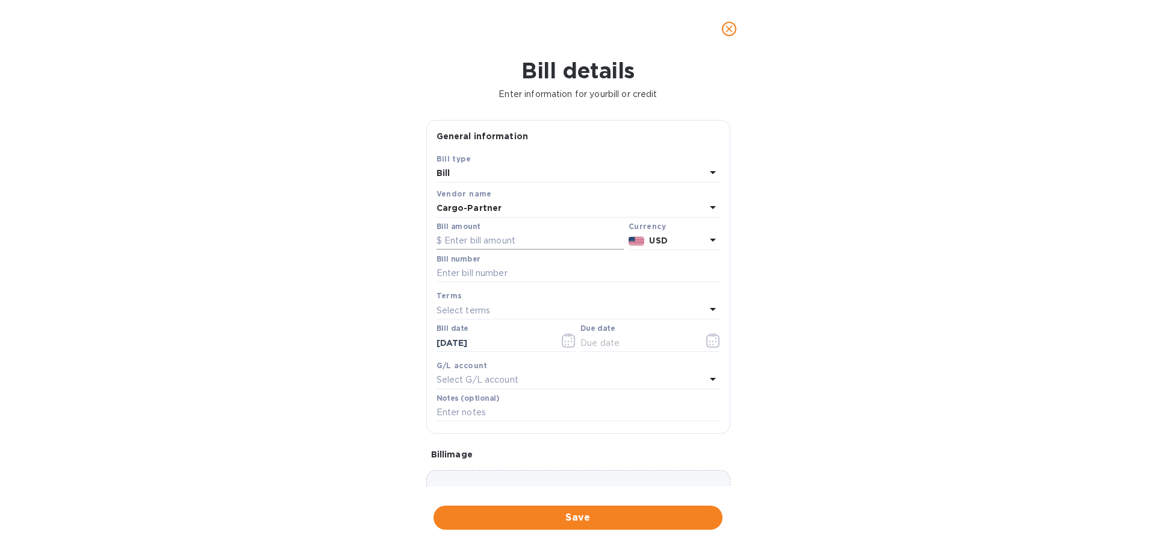
click at [463, 242] on input "text" at bounding box center [530, 241] width 187 height 18
click at [464, 244] on input "text" at bounding box center [530, 241] width 187 height 18
type input "401.50"
click at [679, 237] on p "USD" at bounding box center [677, 240] width 56 height 13
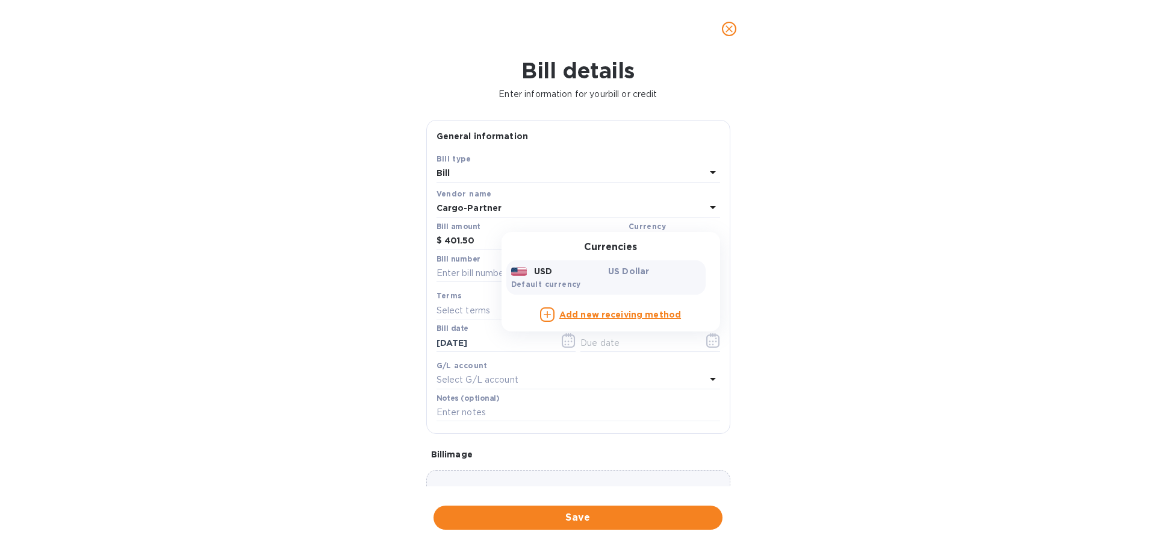
click at [947, 261] on div "Bill details Enter information for your bill or credit General information Save…" at bounding box center [578, 303] width 1156 height 491
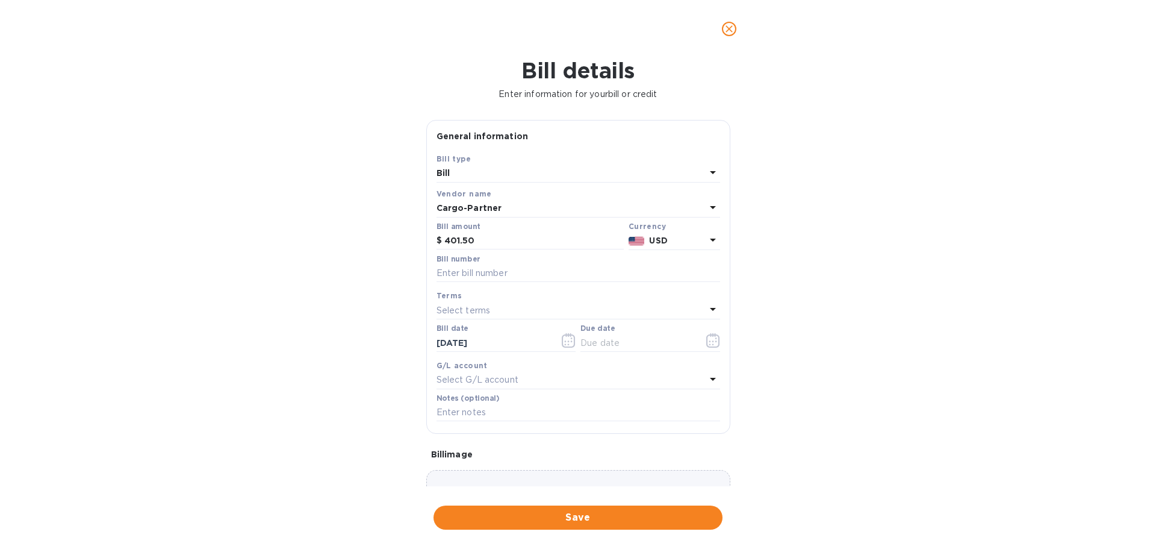
click at [737, 22] on button "close" at bounding box center [729, 28] width 29 height 29
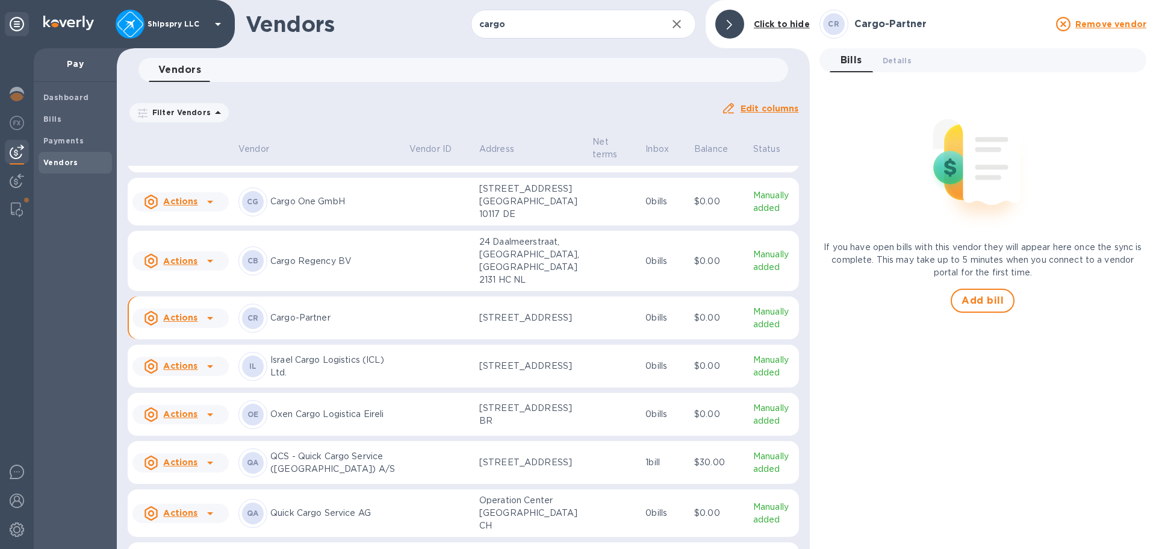
click at [216, 323] on icon at bounding box center [210, 318] width 14 height 14
drag, startPoint x: 851, startPoint y: 247, endPoint x: 812, endPoint y: 123, distance: 130.6
click at [851, 246] on div at bounding box center [578, 274] width 1156 height 549
click at [896, 61] on span "Details 0" at bounding box center [897, 60] width 29 height 13
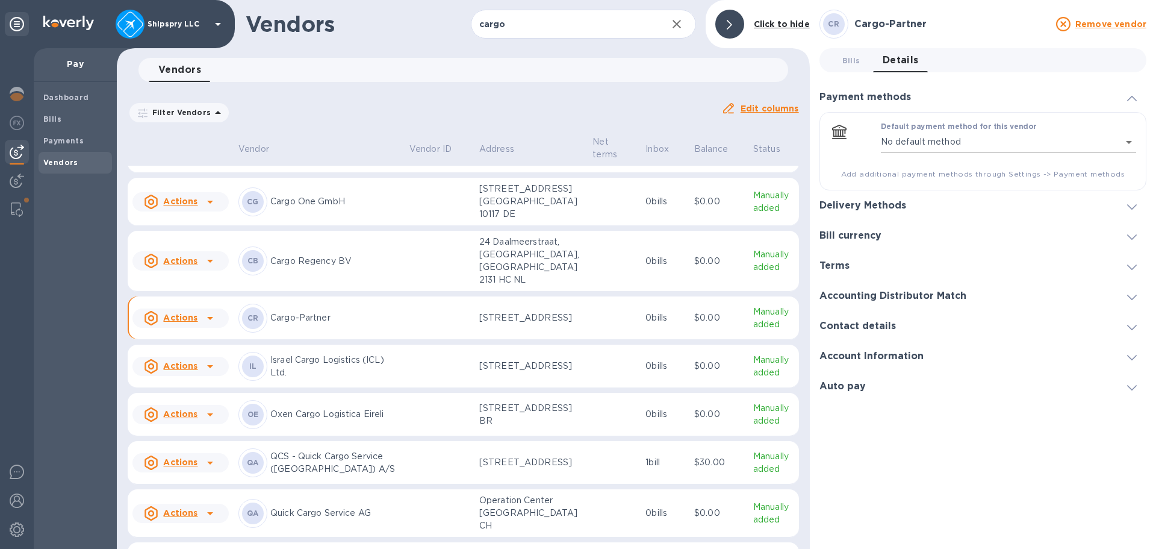
click at [948, 149] on body "Shipspry LLC Pay Dashboard Bills Payments Vendors Vendors cargo ​ Add vendor Cl…" at bounding box center [578, 274] width 1156 height 549
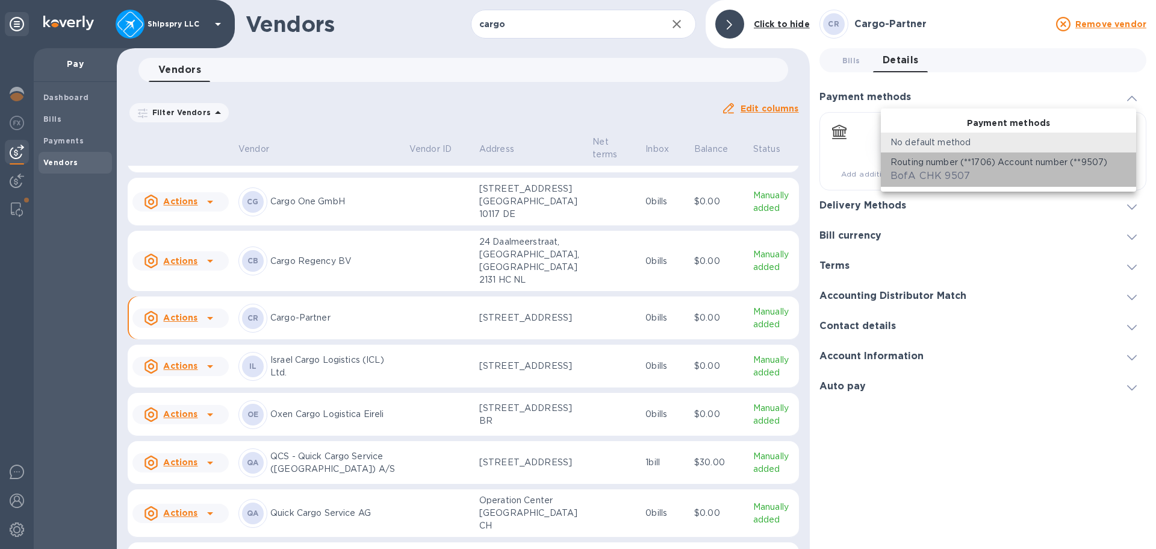
click at [948, 171] on span "BofA CHK 9507" at bounding box center [930, 175] width 79 height 11
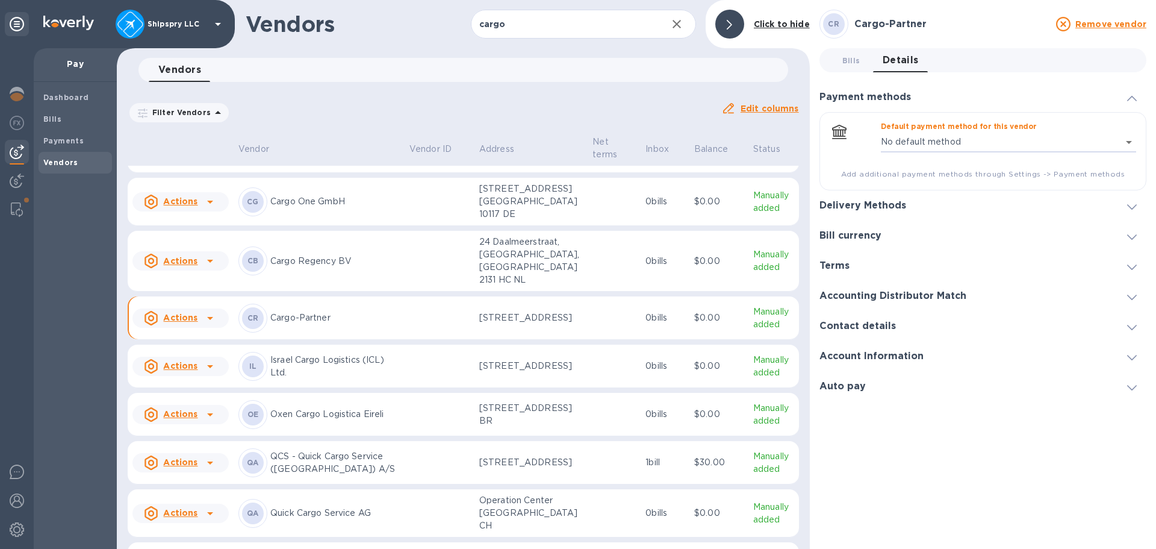
type input "8704949113061737658112749388000016"
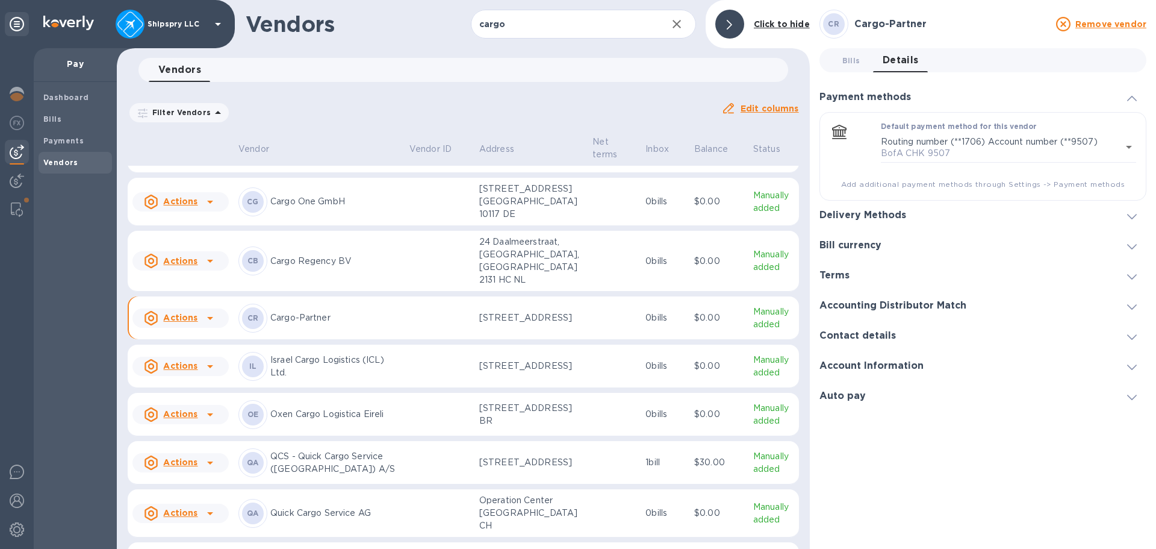
click at [900, 211] on h3 "Delivery Methods" at bounding box center [862, 215] width 87 height 11
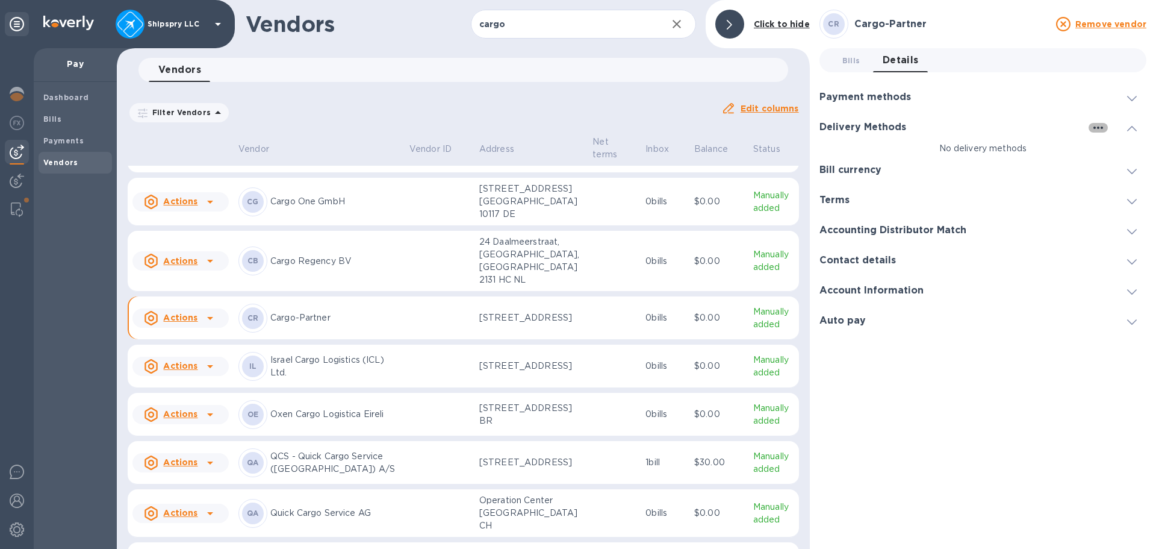
click at [1096, 128] on icon "button" at bounding box center [1098, 127] width 14 height 14
click at [1104, 155] on p "Add new" at bounding box center [1113, 152] width 40 height 12
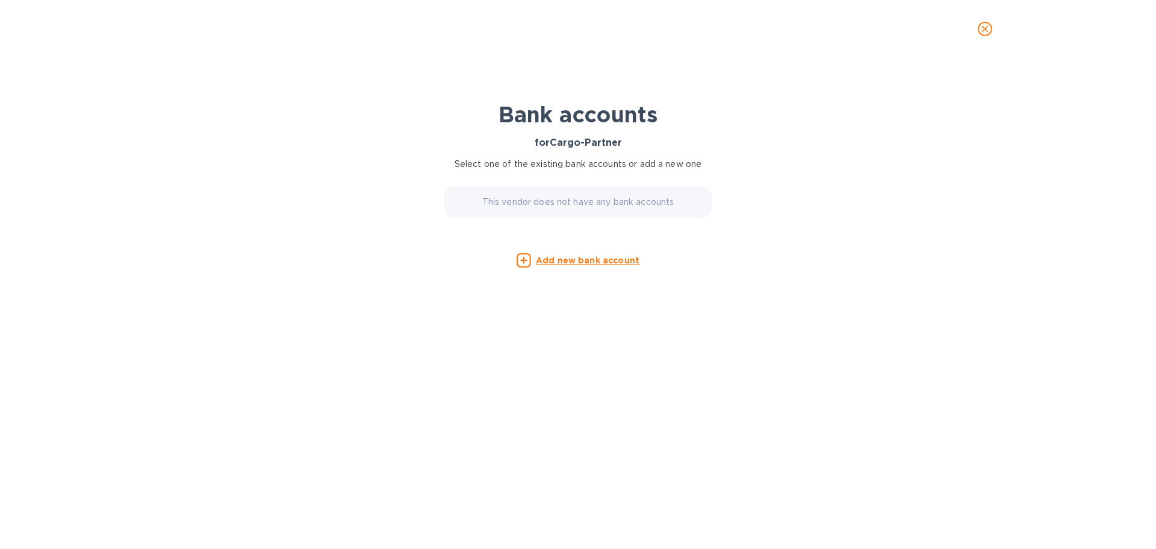
click at [582, 261] on u "Add new bank account" at bounding box center [588, 260] width 104 height 10
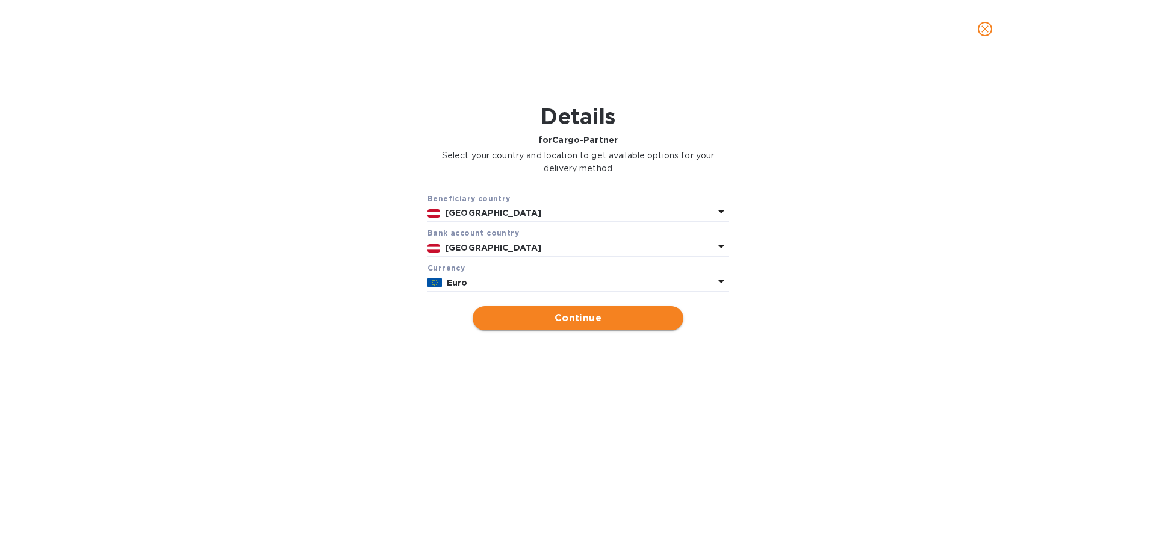
click at [594, 315] on span "Continue" at bounding box center [577, 318] width 191 height 14
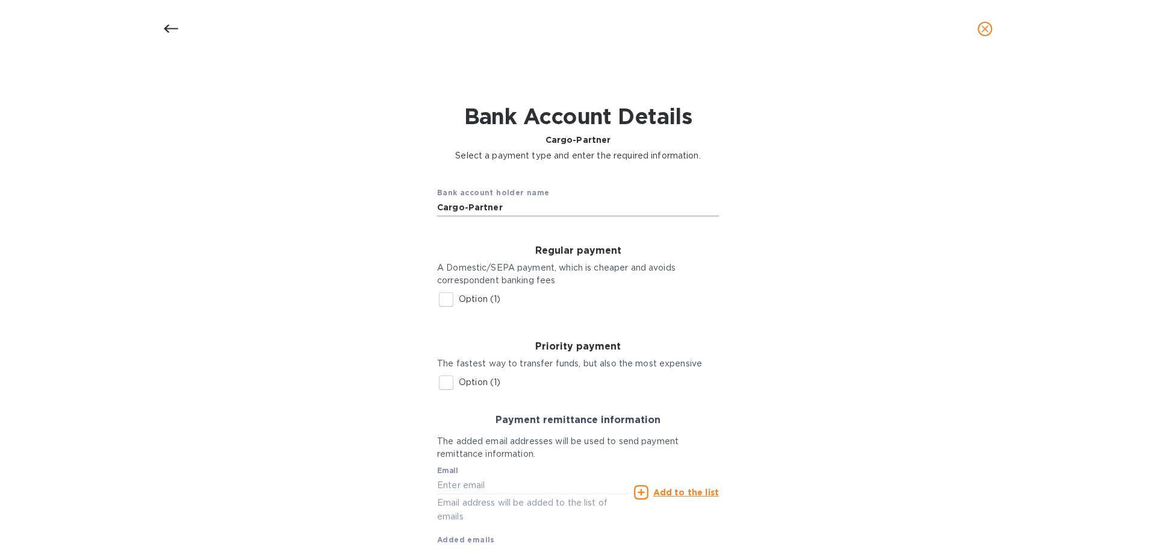
click at [502, 204] on input "Cargo-Partner" at bounding box center [578, 208] width 282 height 18
type input "Cargo-Partner GmbH"
click at [443, 299] on input "Option (1)" at bounding box center [446, 299] width 25 height 25
checkbox input "true"
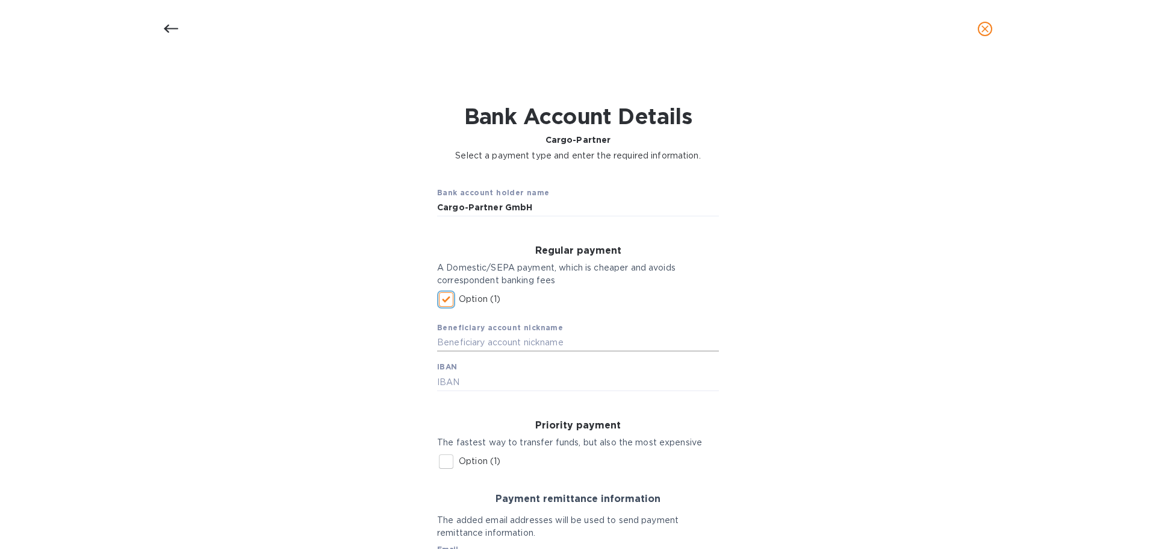
click at [466, 344] on input "text" at bounding box center [578, 343] width 282 height 18
type input "Cargo-Partner GmbH"
type input "[FINANCIAL_ID]"
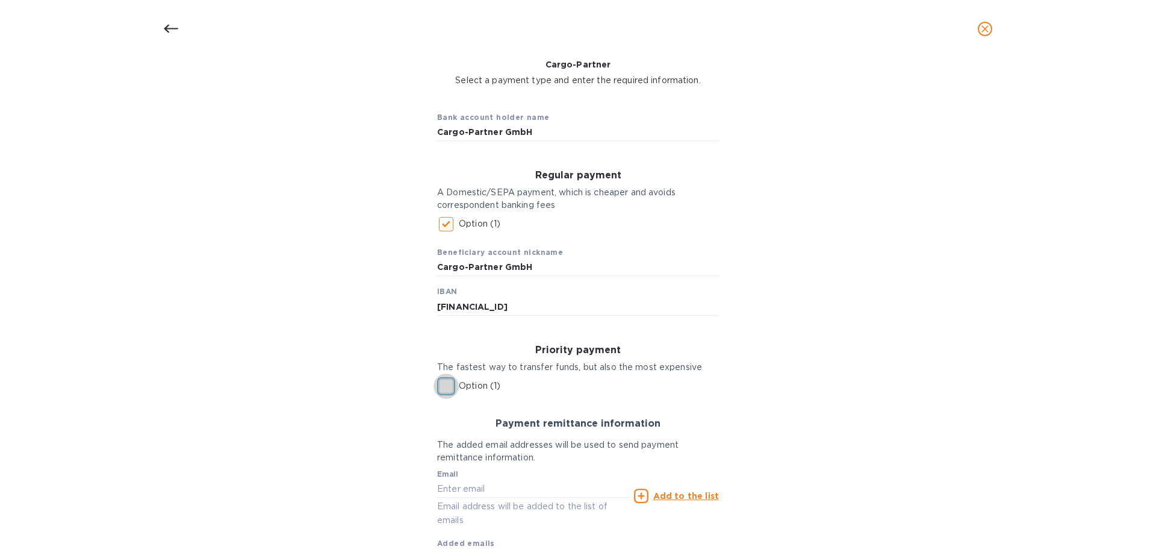
scroll to position [157, 0]
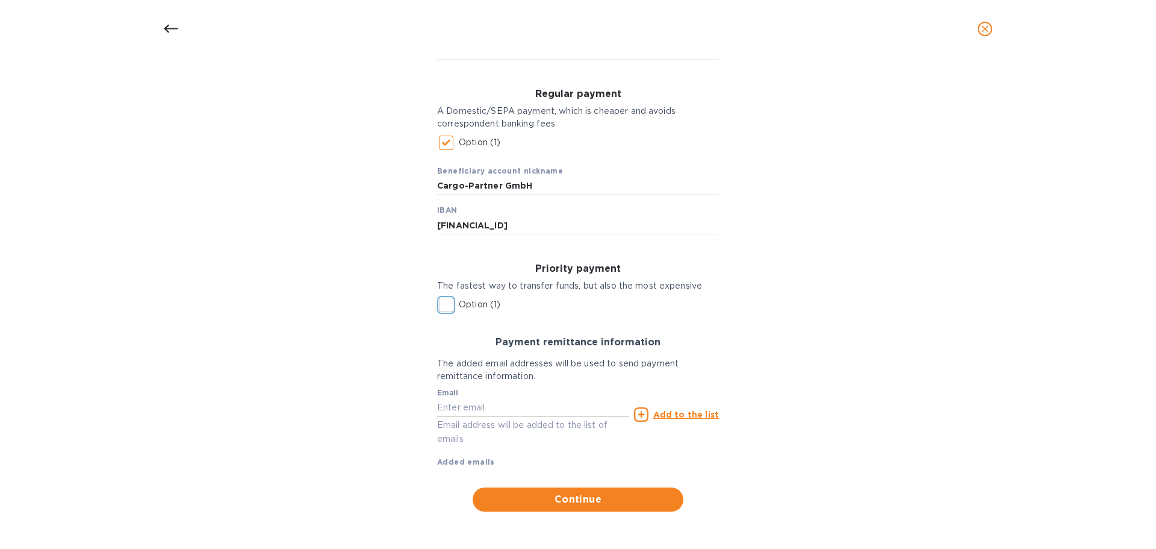
click at [453, 405] on input "text" at bounding box center [533, 407] width 192 height 18
type input "[PERSON_NAME][EMAIL_ADDRESS][PERSON_NAME][DOMAIN_NAME]"
click at [686, 414] on u "Add to the list" at bounding box center [686, 414] width 66 height 10
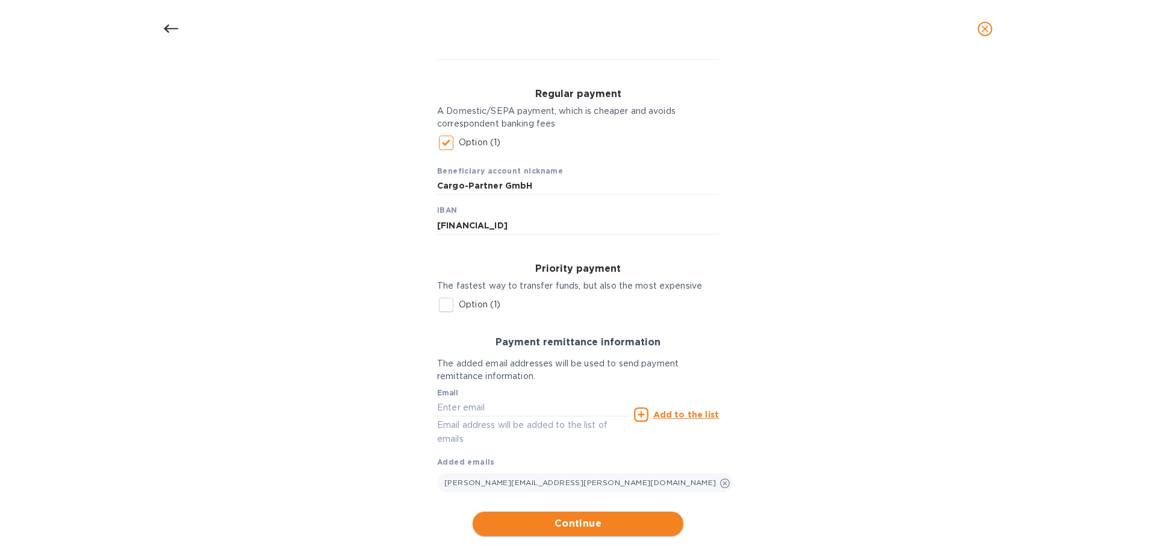
click at [563, 520] on span "Continue" at bounding box center [577, 523] width 191 height 14
click at [524, 185] on input "Cargo-Partner GmbH" at bounding box center [578, 186] width 282 height 18
type input "Cargo-Partner GmbH EUR"
click at [591, 518] on span "Continue" at bounding box center [577, 523] width 191 height 14
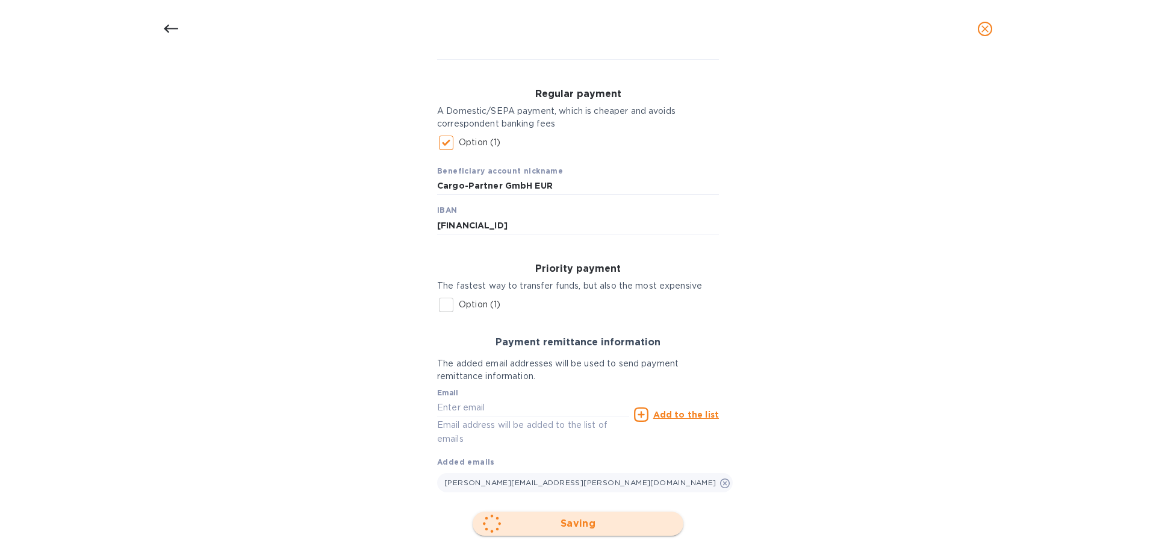
scroll to position [0, 0]
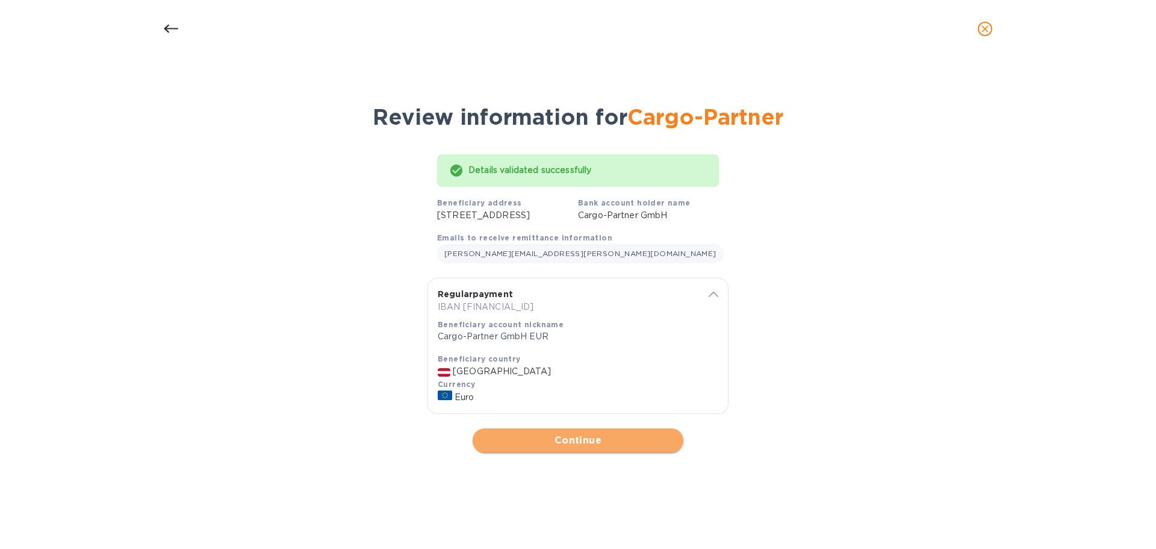
click at [554, 447] on span "Continue" at bounding box center [577, 440] width 191 height 14
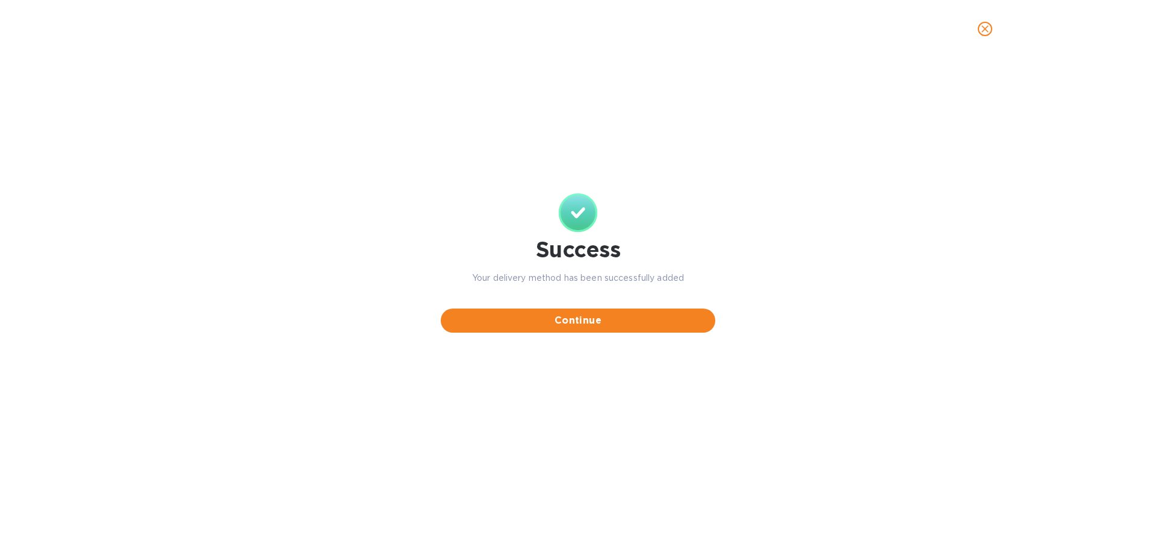
click at [546, 303] on div "Continue" at bounding box center [578, 313] width 275 height 39
click at [564, 322] on span "Continue" at bounding box center [577, 320] width 255 height 14
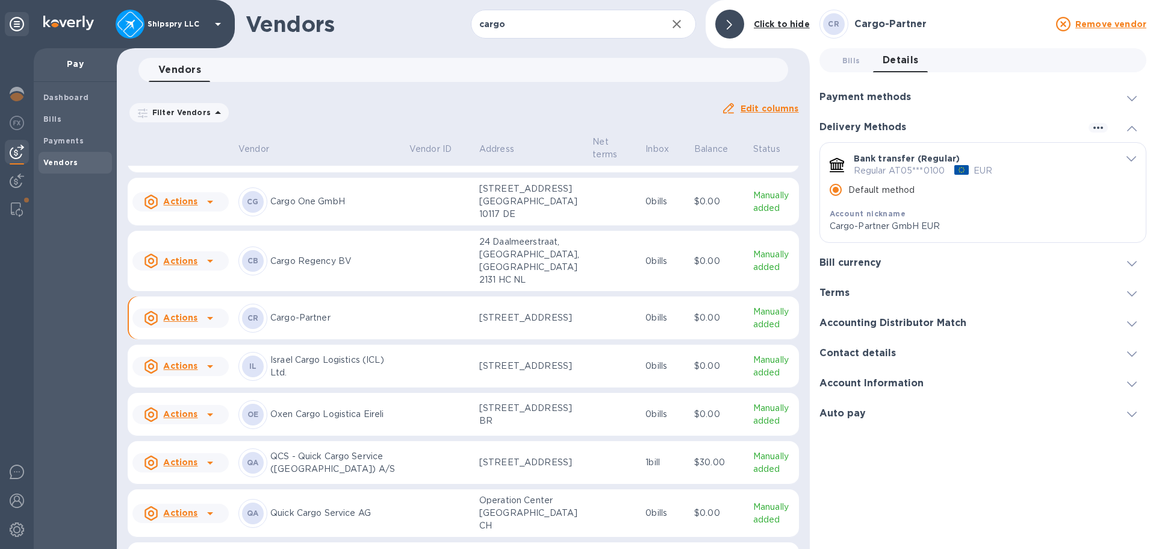
click at [588, 313] on td at bounding box center [614, 317] width 53 height 43
click at [816, 66] on div "CR Cargo-Partner Remove vendor Bills 0 Details 0 Payment methods Default paymen…" at bounding box center [983, 274] width 346 height 549
click at [868, 62] on button "Bills 0" at bounding box center [851, 60] width 43 height 24
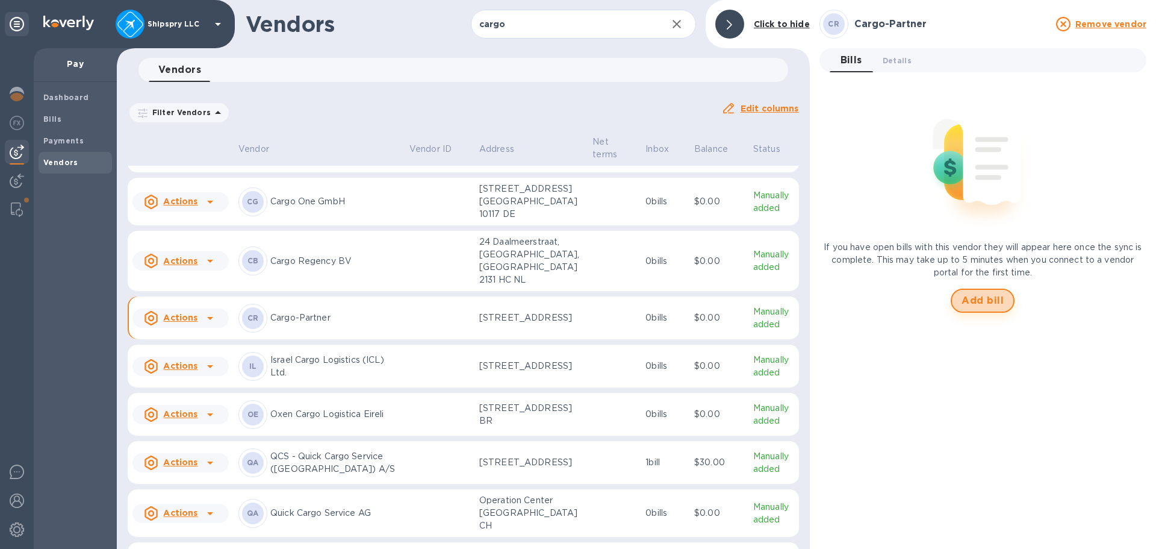
click at [977, 307] on span "Add bill" at bounding box center [983, 300] width 42 height 14
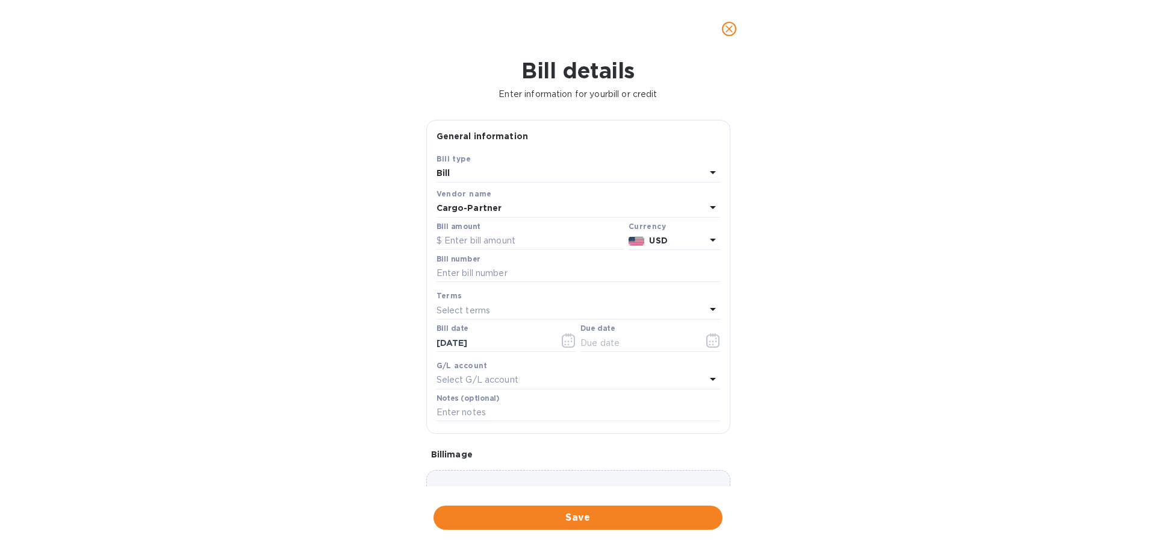
click at [570, 251] on div "Bill amount" at bounding box center [530, 236] width 192 height 33
click at [558, 240] on input "text" at bounding box center [530, 241] width 187 height 18
type input "401.50"
click at [664, 238] on b "USD" at bounding box center [658, 240] width 18 height 10
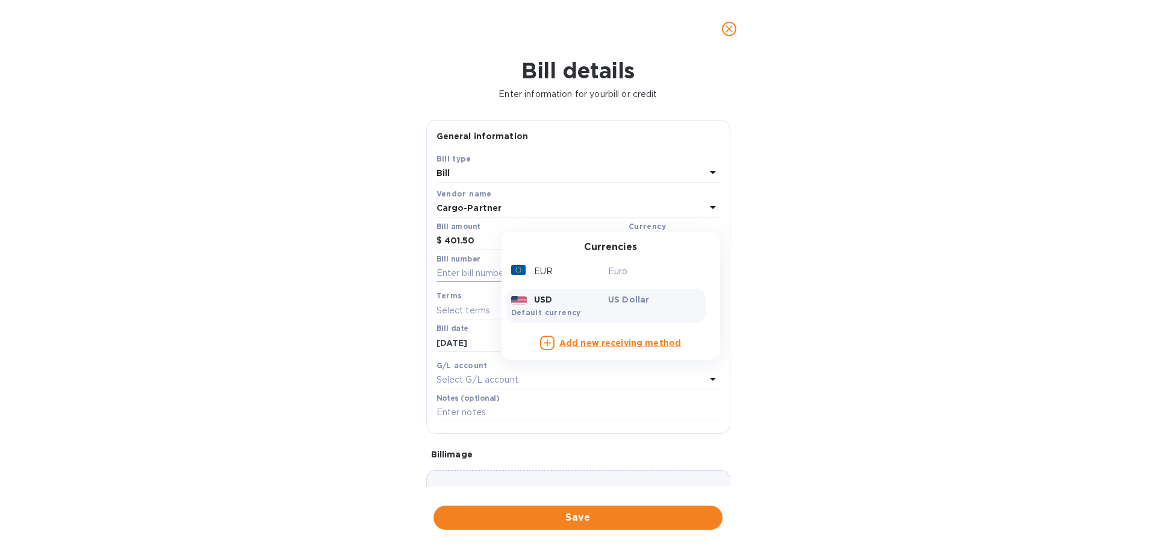
click at [610, 272] on p "Euro" at bounding box center [654, 271] width 93 height 13
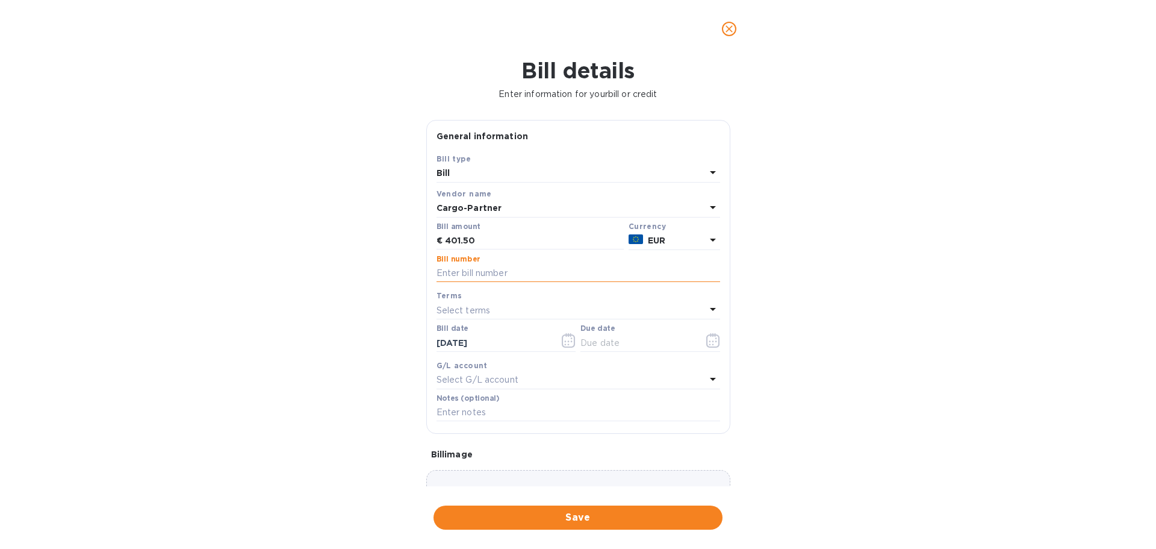
click at [519, 275] on input "text" at bounding box center [579, 273] width 284 height 18
type input "4040309178"
click at [576, 341] on button "button" at bounding box center [569, 340] width 28 height 29
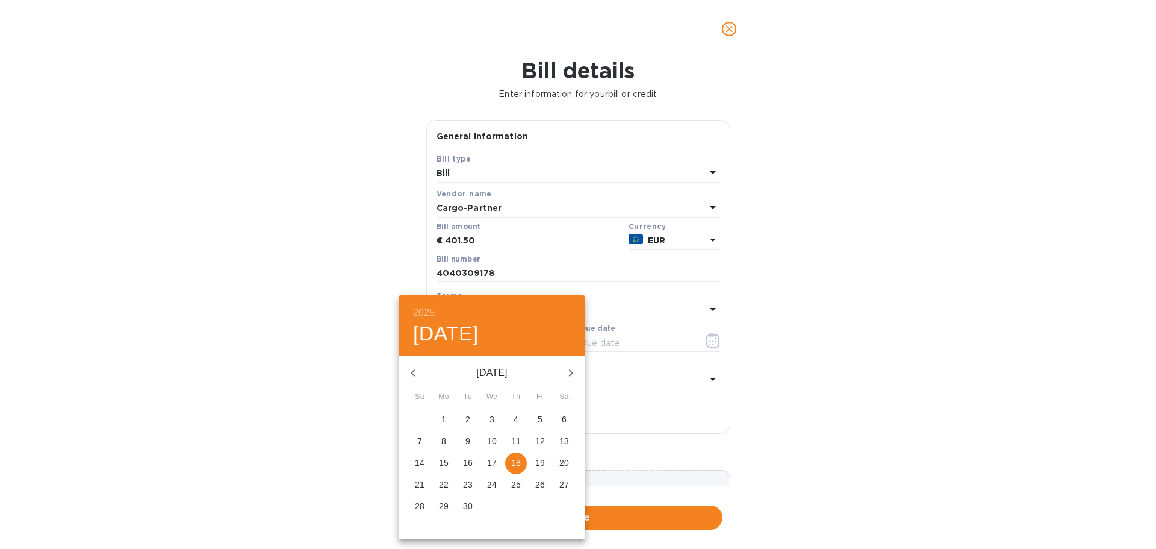
click at [564, 462] on p "20" at bounding box center [564, 462] width 10 height 12
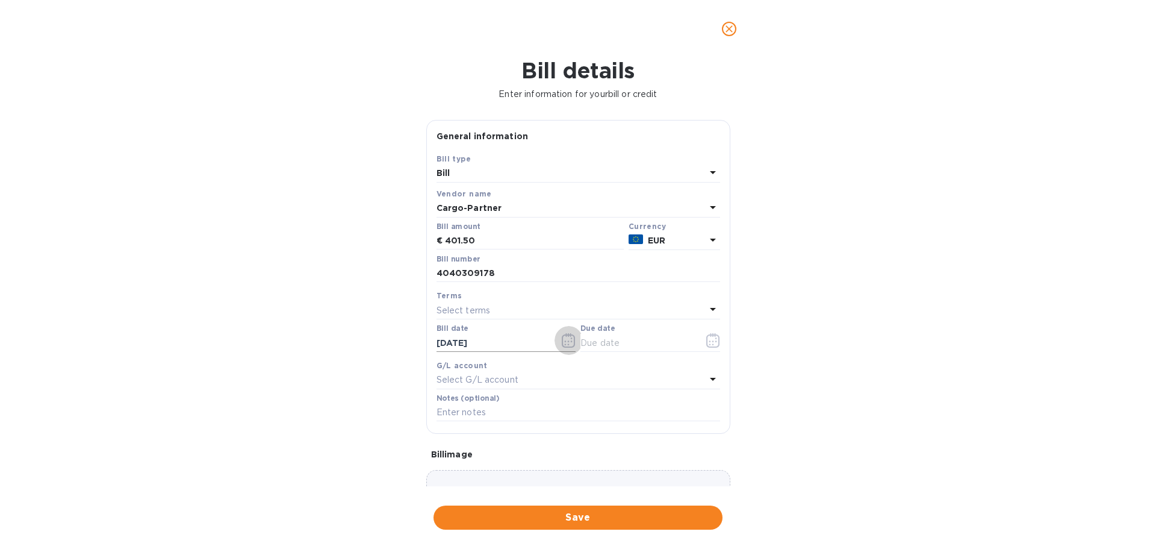
click at [565, 343] on icon "button" at bounding box center [569, 340] width 14 height 14
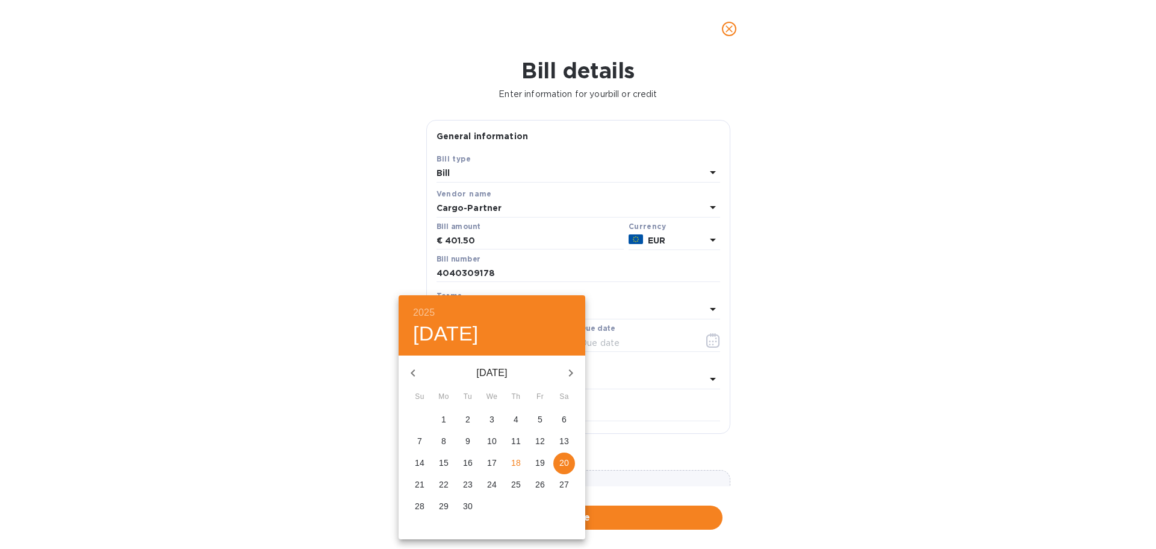
click at [401, 374] on button "button" at bounding box center [413, 372] width 29 height 29
click at [494, 487] on p "20" at bounding box center [492, 484] width 10 height 12
type input "[DATE]"
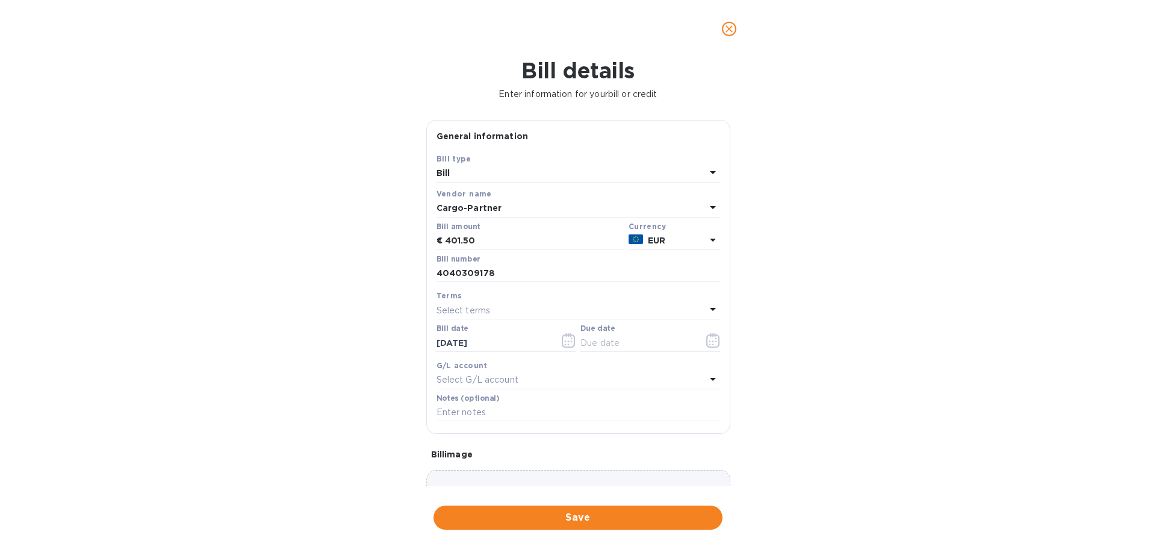
click at [526, 312] on div "Select terms" at bounding box center [571, 310] width 269 height 17
click at [465, 384] on p "Net 30" at bounding box center [573, 379] width 255 height 13
type input "[DATE]"
click at [552, 384] on div "Select G/L account" at bounding box center [571, 379] width 269 height 17
click at [514, 456] on div "Accounts Payable AccountsPayable" at bounding box center [573, 454] width 264 height 35
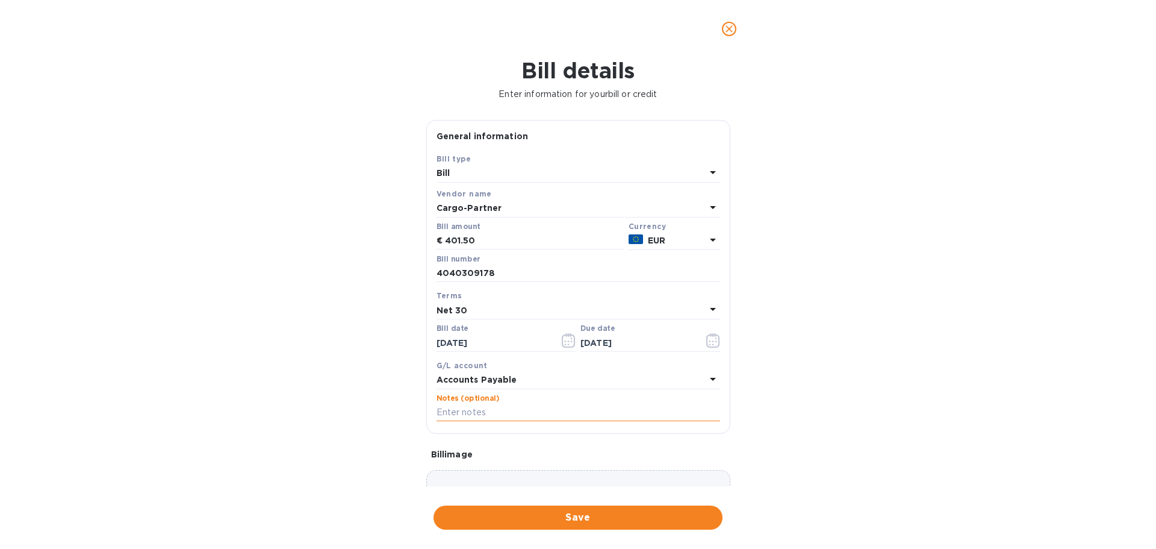
click at [488, 410] on input "text" at bounding box center [579, 412] width 284 height 18
drag, startPoint x: 490, startPoint y: 418, endPoint x: 402, endPoint y: 415, distance: 88.0
click at [490, 418] on input "text" at bounding box center [579, 412] width 284 height 18
type input "Shipment 40110"
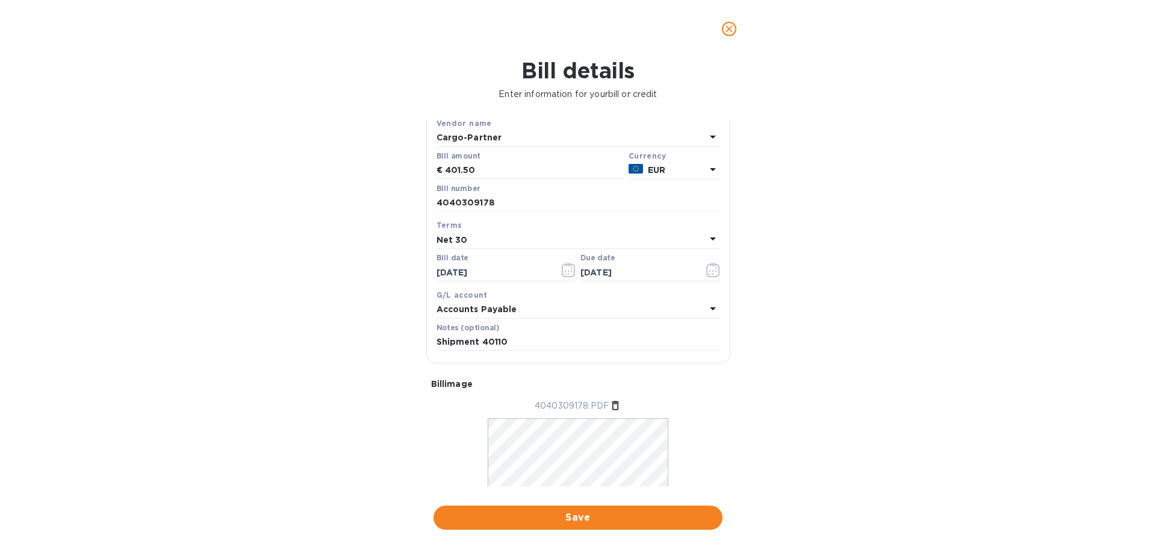
click at [575, 520] on span "Save" at bounding box center [578, 517] width 270 height 14
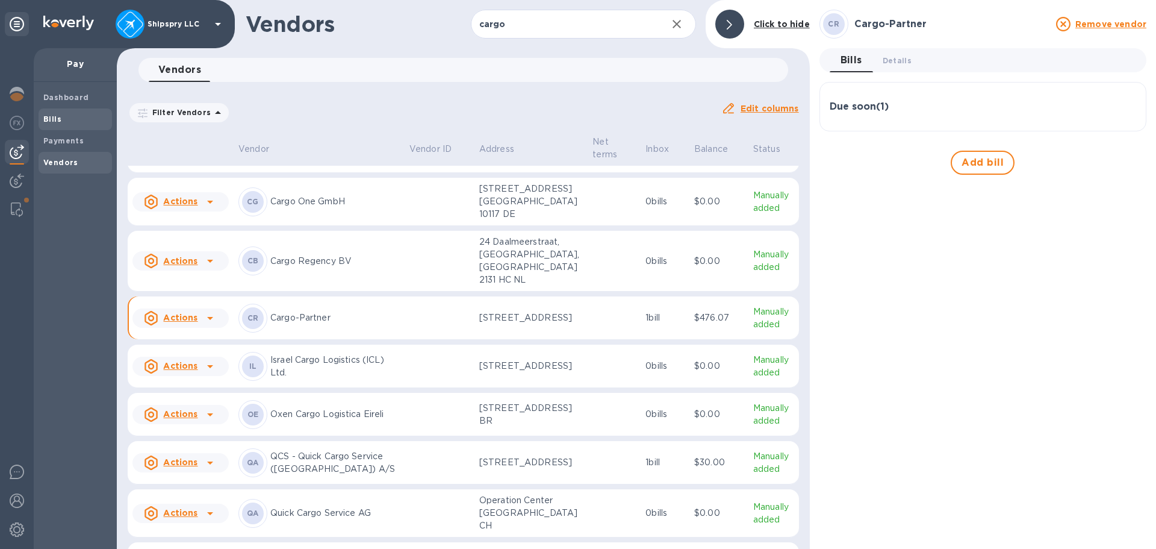
click at [71, 116] on span "Bills" at bounding box center [75, 119] width 64 height 12
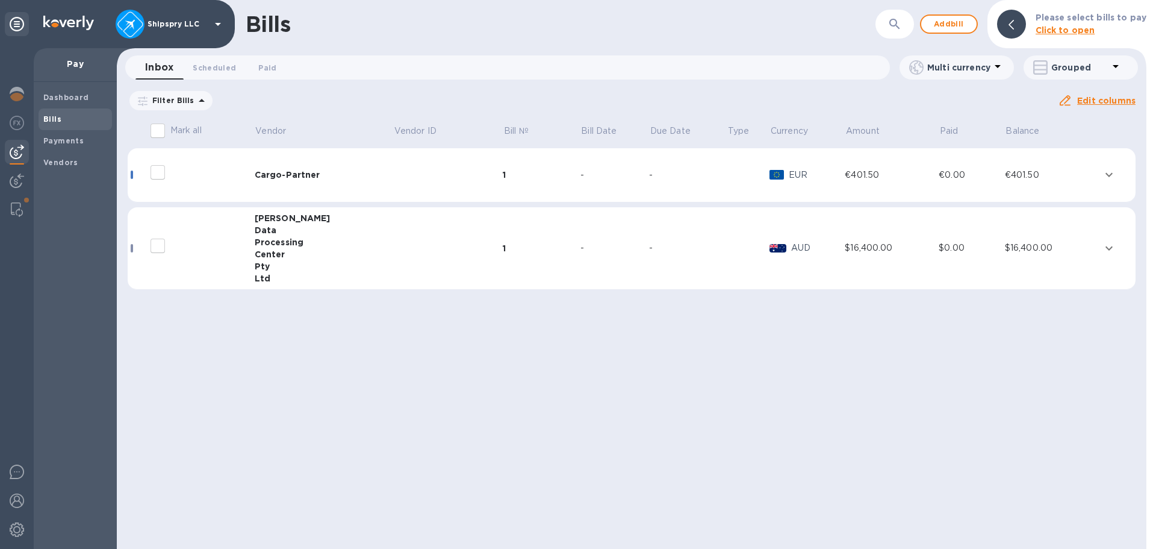
click at [314, 191] on td "Cargo-Partner" at bounding box center [324, 175] width 138 height 54
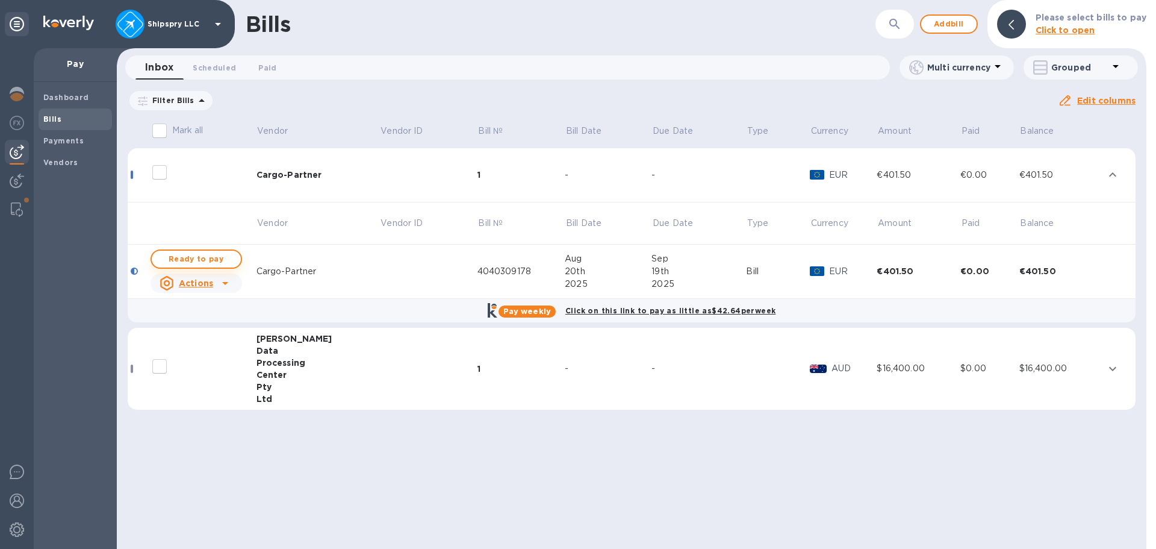
click at [181, 257] on span "Ready to pay" at bounding box center [196, 259] width 70 height 14
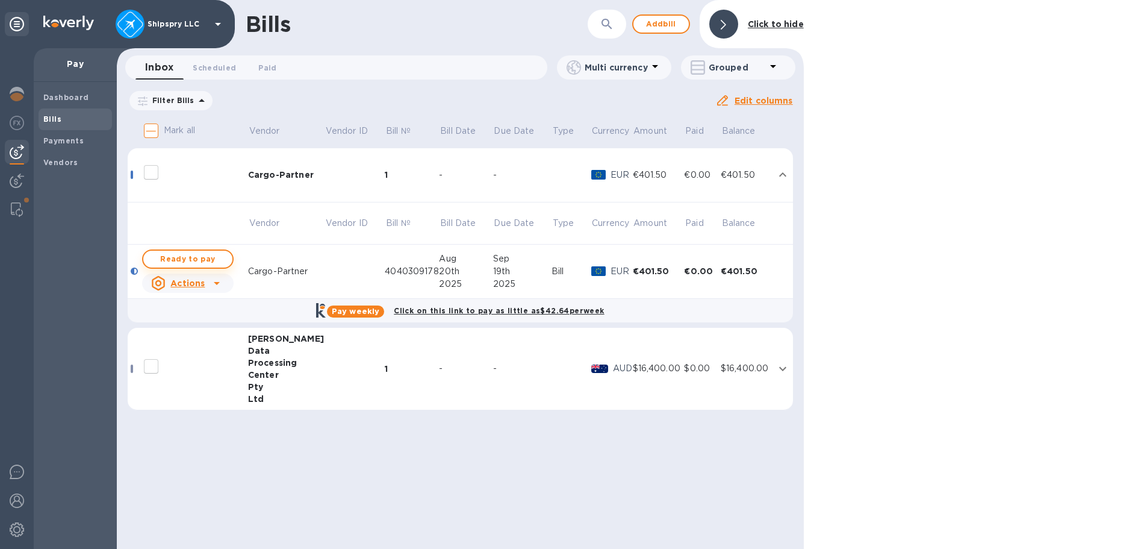
checkbox input "true"
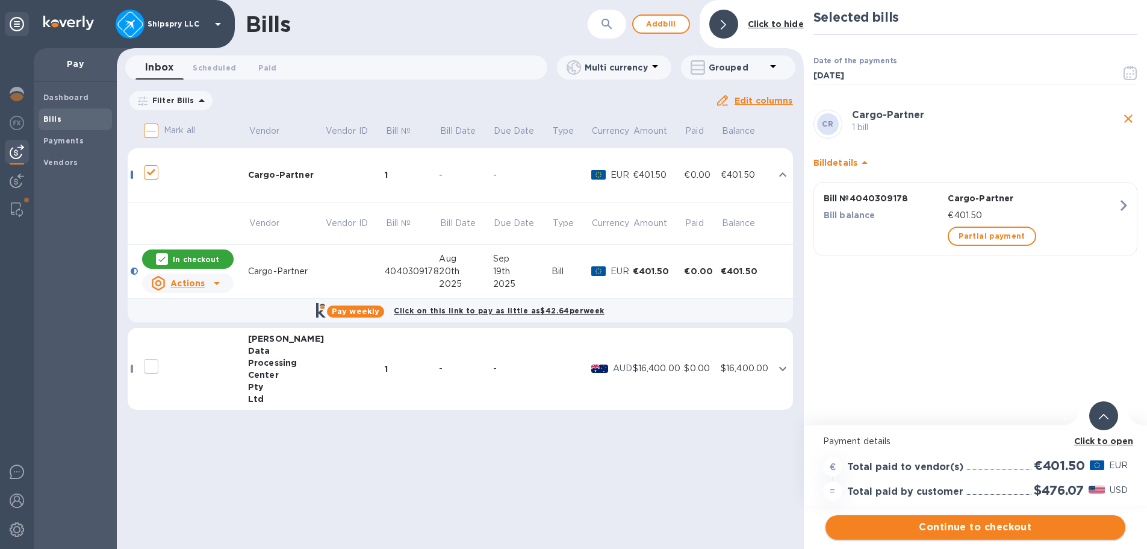
click at [994, 521] on span "Continue to checkout" at bounding box center [975, 527] width 281 height 14
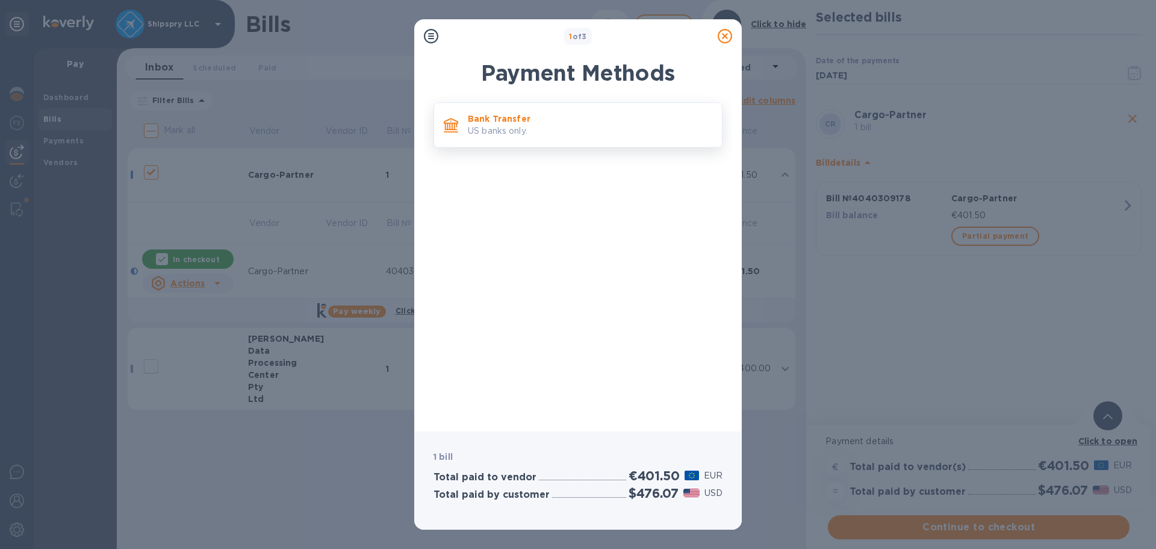
click at [506, 113] on p "Bank Transfer" at bounding box center [590, 119] width 244 height 12
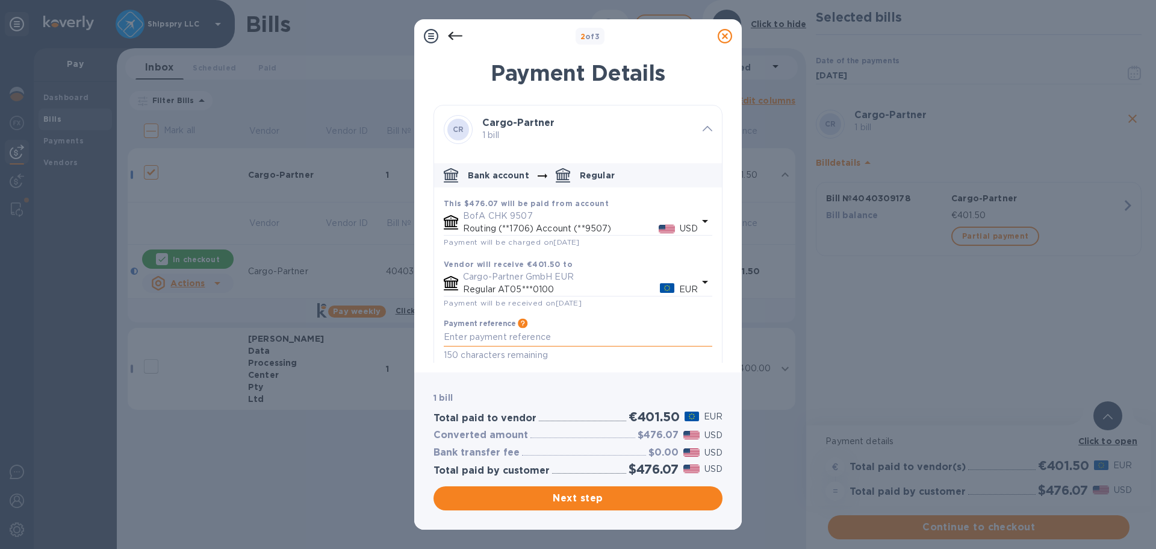
click at [496, 333] on textarea "default-method" at bounding box center [578, 337] width 269 height 10
type textarea "j"
type textarea "S"
type textarea "Inv 4040309178"
click at [578, 499] on span "Next step" at bounding box center [578, 498] width 270 height 14
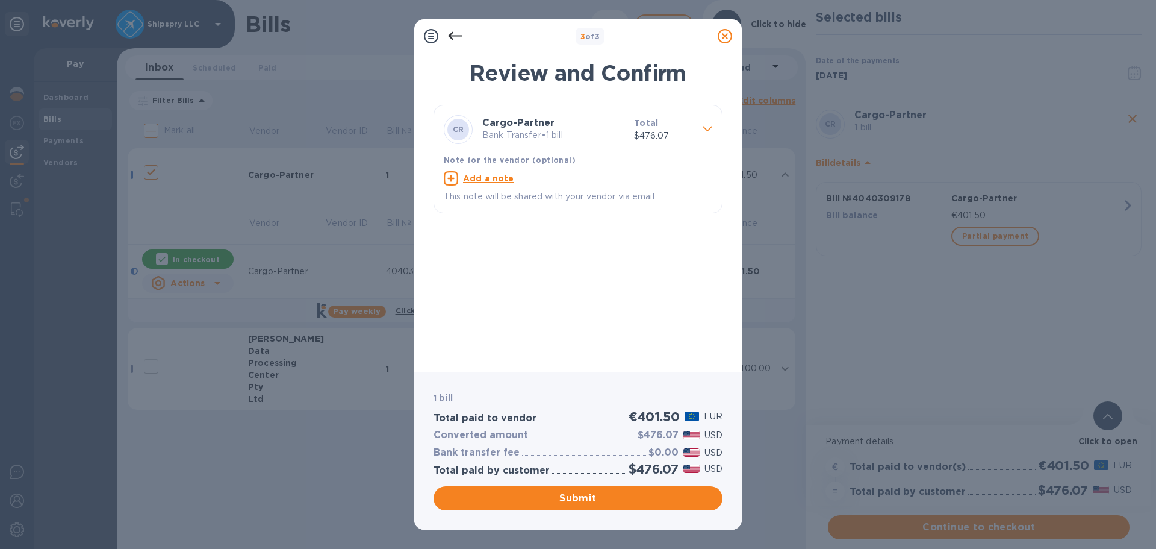
click at [485, 178] on u "Add a note" at bounding box center [488, 178] width 51 height 10
click at [493, 176] on textarea at bounding box center [568, 180] width 249 height 10
type textarea "Inv 4040309178"
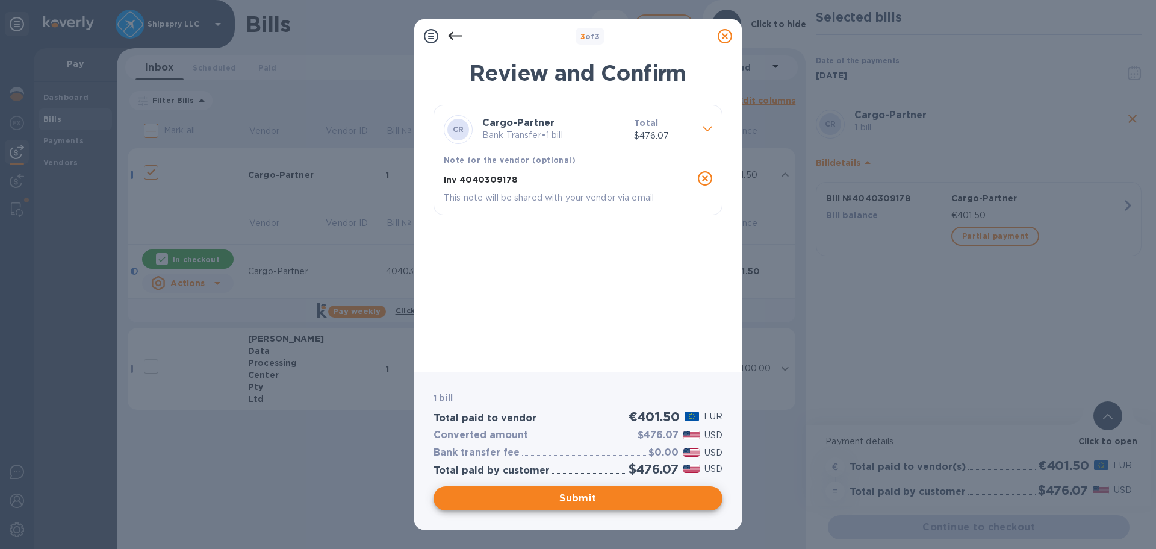
click at [568, 482] on div "1 bill Total paid to vendor €401.50 EUR Converted amount $476.07 USD Bank trans…" at bounding box center [578, 450] width 294 height 123
click at [570, 503] on span "Submit" at bounding box center [578, 498] width 270 height 14
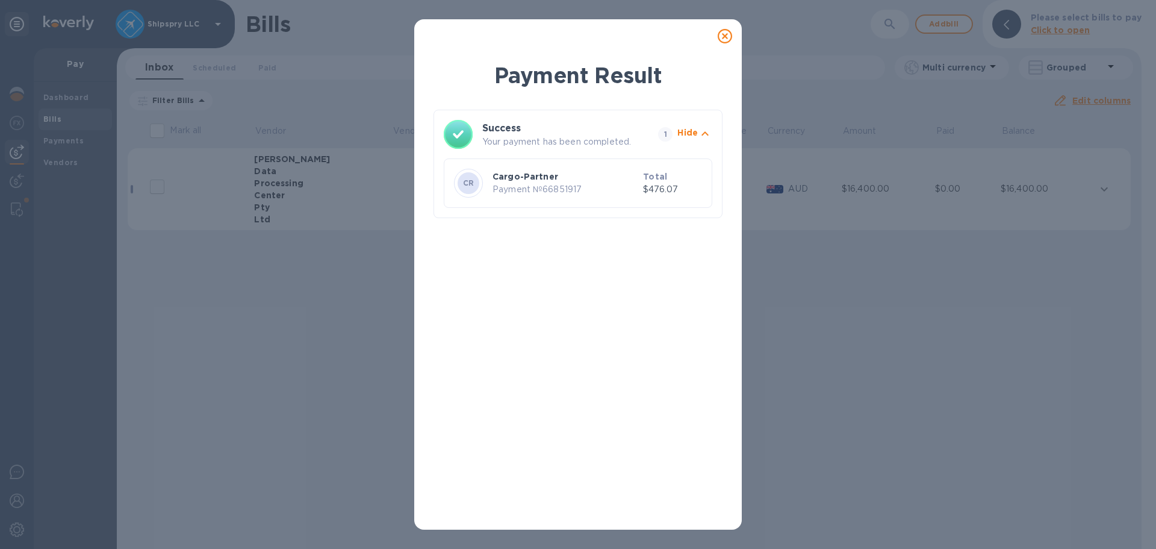
click at [528, 180] on p "Cargo-Partner" at bounding box center [566, 176] width 146 height 12
click at [606, 175] on p "Cargo-Partner" at bounding box center [566, 176] width 146 height 12
click at [694, 171] on p "Total" at bounding box center [672, 176] width 59 height 12
click at [644, 169] on div "Total $476.07" at bounding box center [673, 183] width 64 height 30
click at [648, 141] on p "Your payment has been completed." at bounding box center [567, 141] width 171 height 13
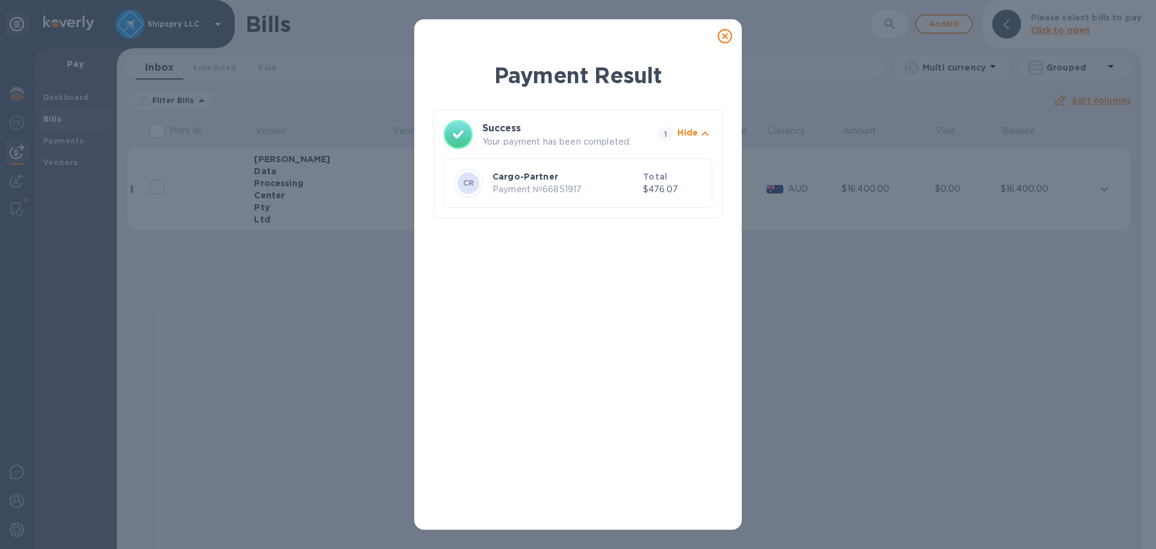
click at [726, 32] on icon at bounding box center [725, 36] width 14 height 14
